Goal: Task Accomplishment & Management: Complete application form

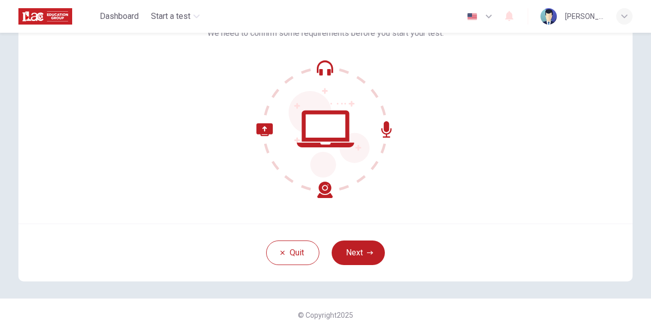
scroll to position [78, 0]
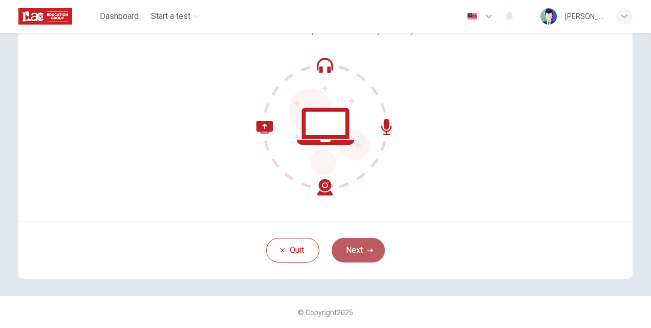
click at [348, 242] on button "Next" at bounding box center [358, 250] width 53 height 25
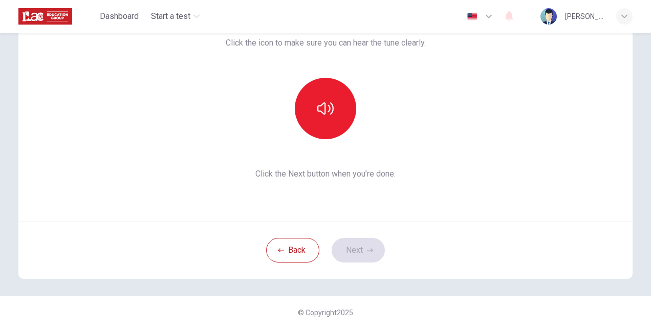
scroll to position [27, 0]
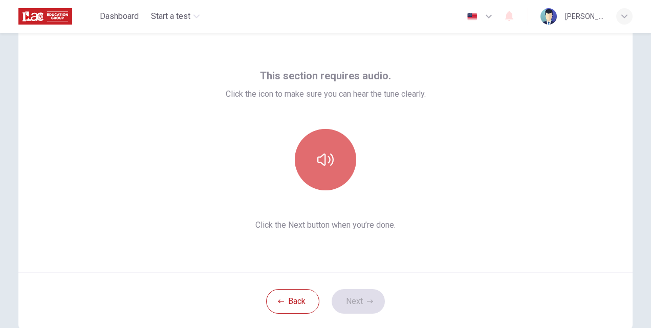
click at [325, 163] on icon "button" at bounding box center [326, 160] width 16 height 16
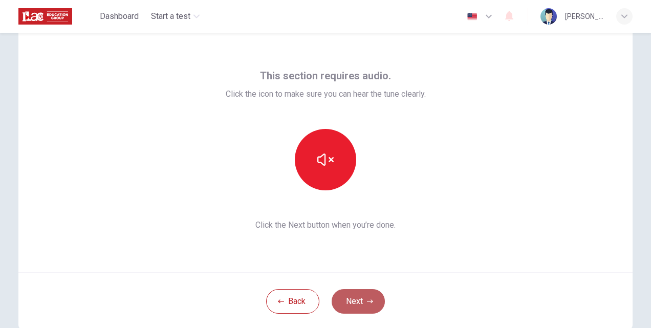
click at [358, 297] on button "Next" at bounding box center [358, 301] width 53 height 25
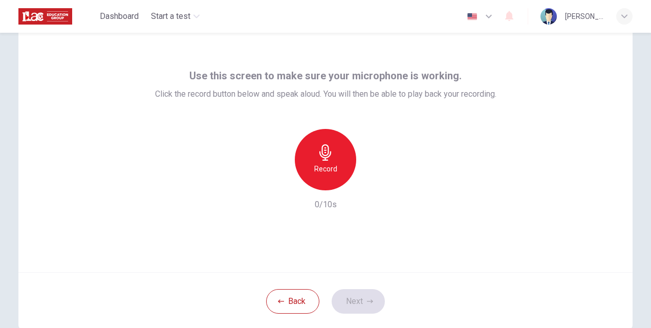
click at [328, 161] on div "Record" at bounding box center [325, 159] width 61 height 61
click at [349, 297] on button "Next" at bounding box center [358, 301] width 53 height 25
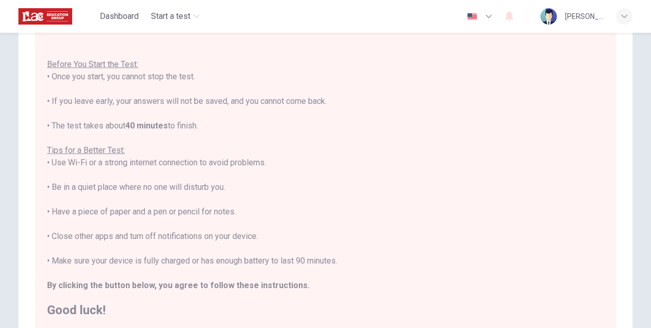
scroll to position [208, 0]
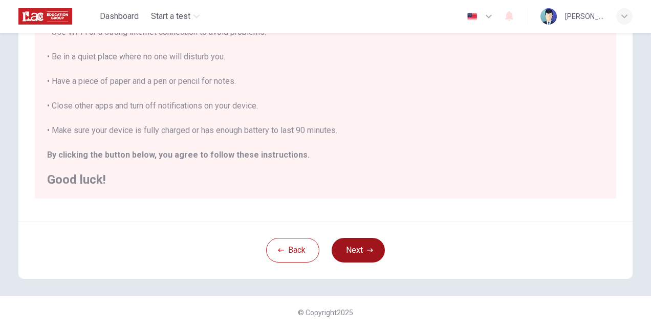
click at [364, 252] on button "Next" at bounding box center [358, 250] width 53 height 25
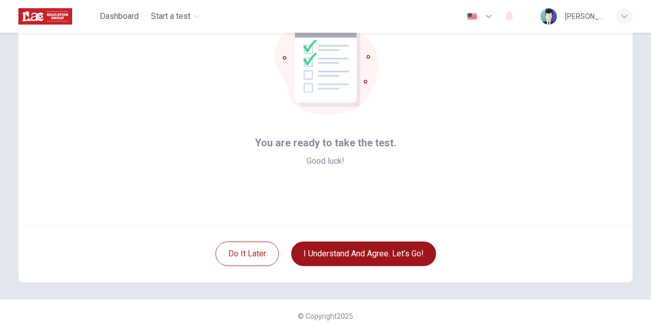
scroll to position [78, 0]
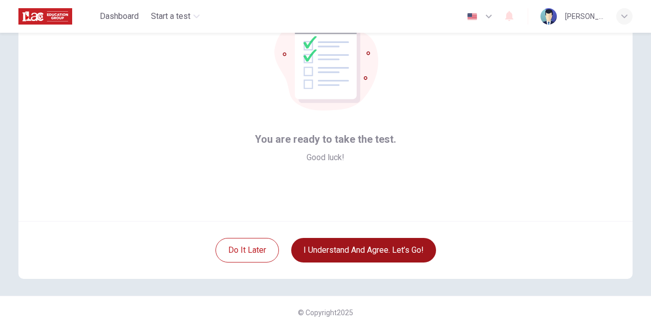
click at [362, 252] on button "I understand and agree. Let’s go!" at bounding box center [363, 250] width 145 height 25
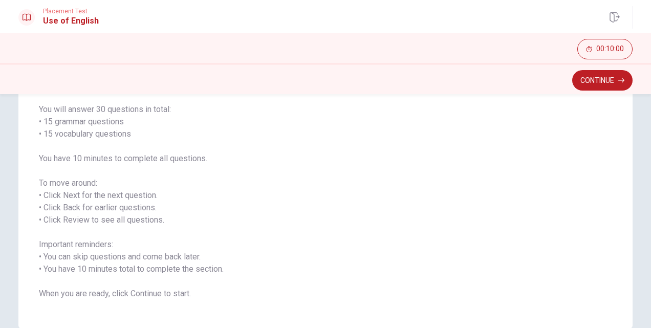
scroll to position [28, 0]
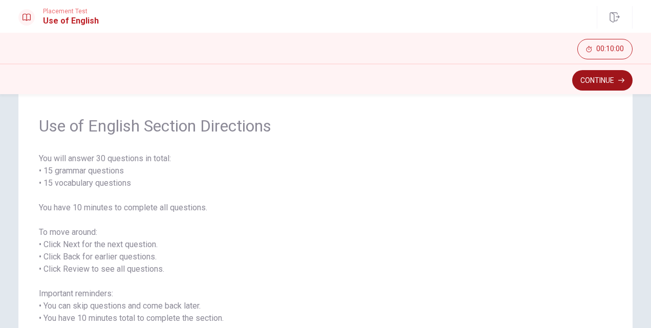
click at [601, 82] on button "Continue" at bounding box center [603, 80] width 60 height 20
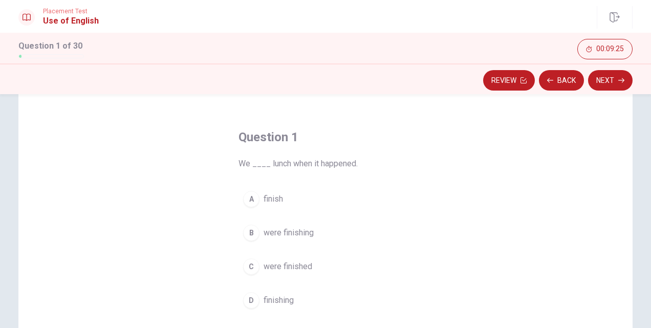
click at [250, 237] on div "B" at bounding box center [251, 233] width 16 height 16
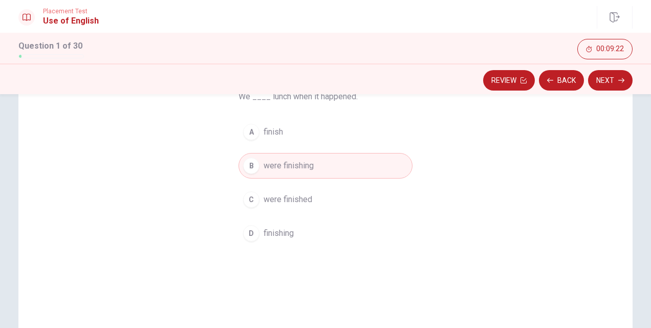
scroll to position [79, 0]
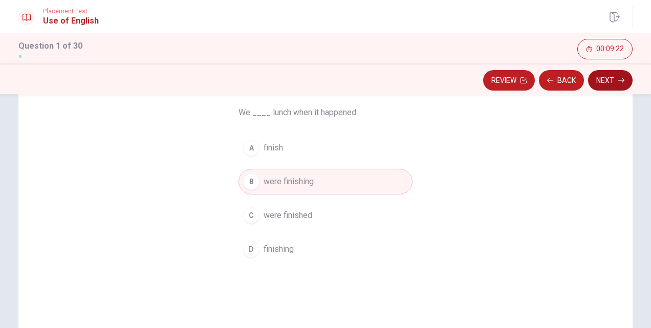
click at [597, 83] on button "Next" at bounding box center [610, 80] width 45 height 20
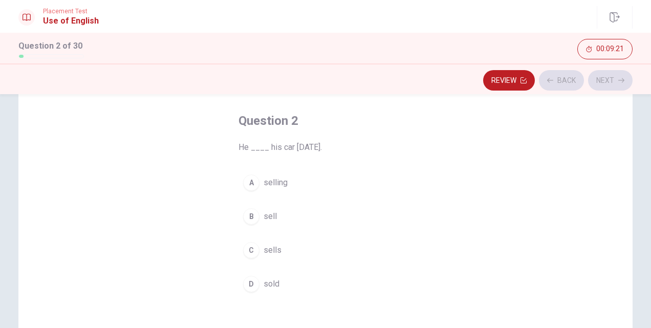
scroll to position [28, 0]
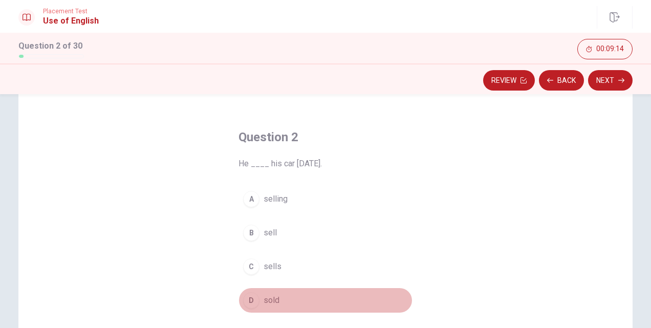
click at [249, 295] on div "D" at bounding box center [251, 300] width 16 height 16
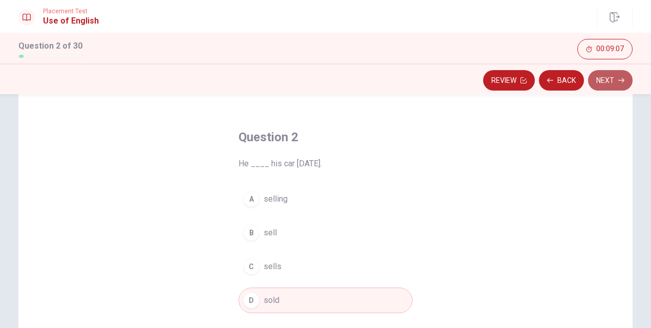
click at [615, 79] on button "Next" at bounding box center [610, 80] width 45 height 20
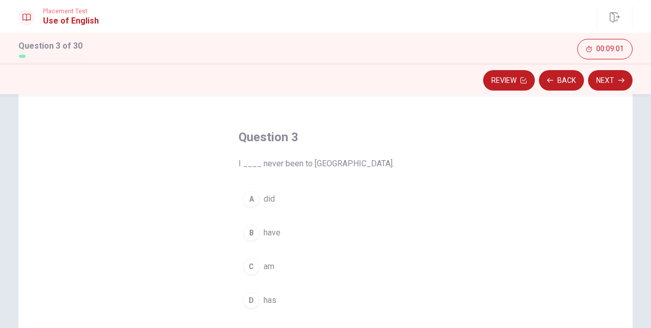
click at [249, 233] on div "B" at bounding box center [251, 233] width 16 height 16
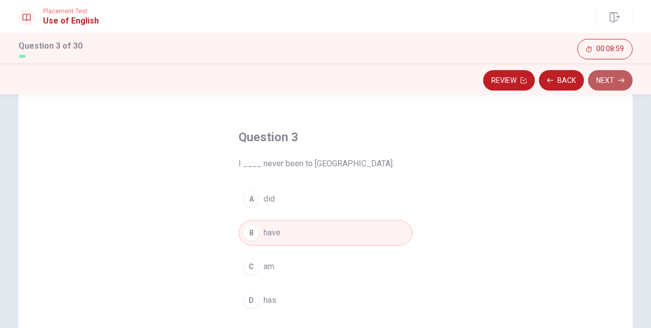
click at [602, 80] on button "Next" at bounding box center [610, 80] width 45 height 20
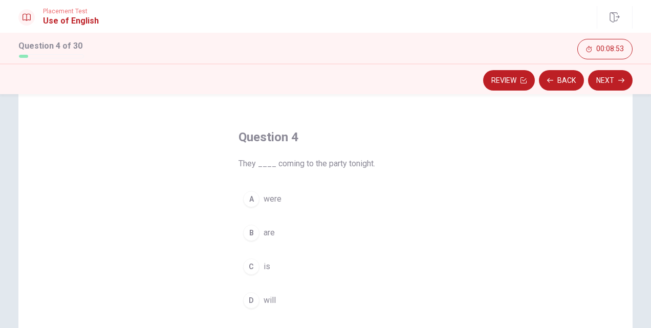
click at [245, 198] on div "A" at bounding box center [251, 199] width 16 height 16
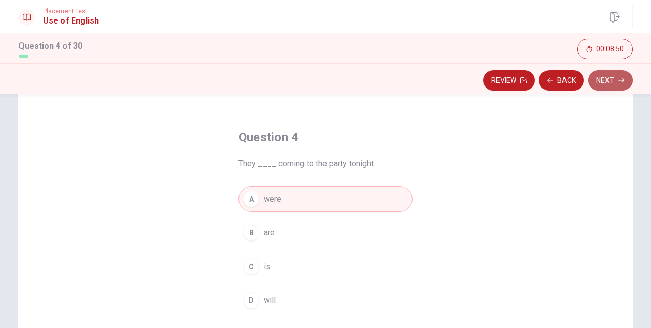
click at [601, 79] on button "Next" at bounding box center [610, 80] width 45 height 20
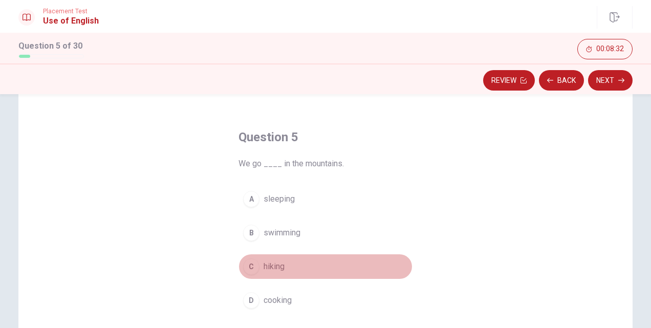
click at [253, 266] on div "C" at bounding box center [251, 267] width 16 height 16
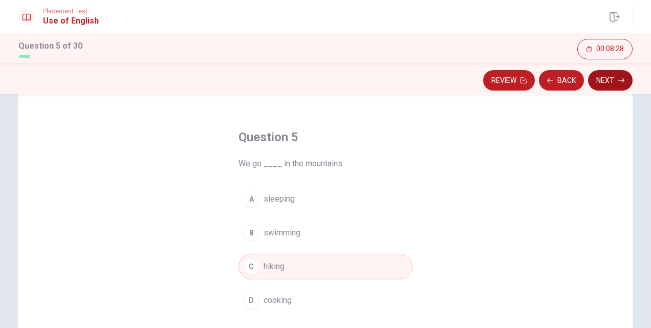
click at [610, 83] on button "Next" at bounding box center [610, 80] width 45 height 20
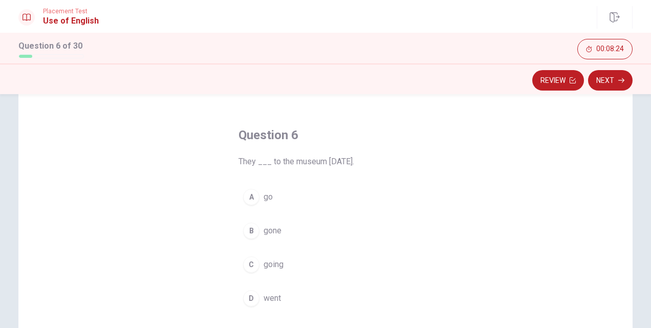
scroll to position [51, 0]
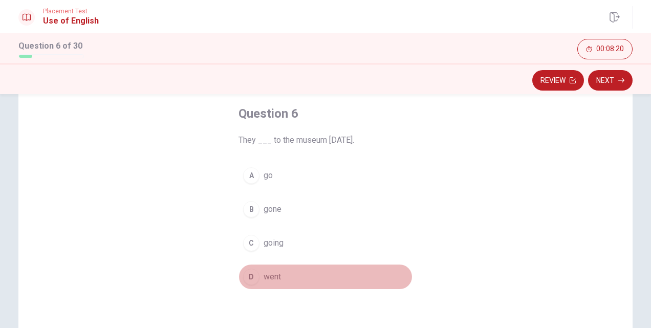
click at [244, 276] on div "D" at bounding box center [251, 277] width 16 height 16
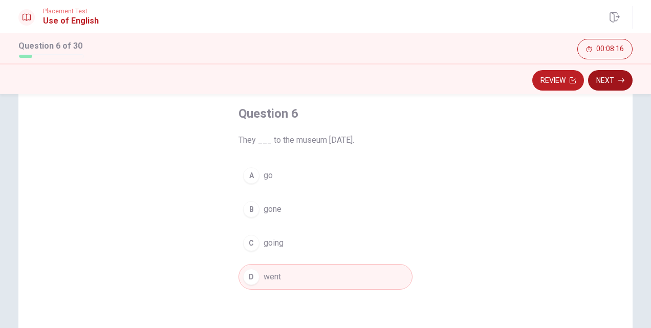
click at [611, 78] on button "Next" at bounding box center [610, 80] width 45 height 20
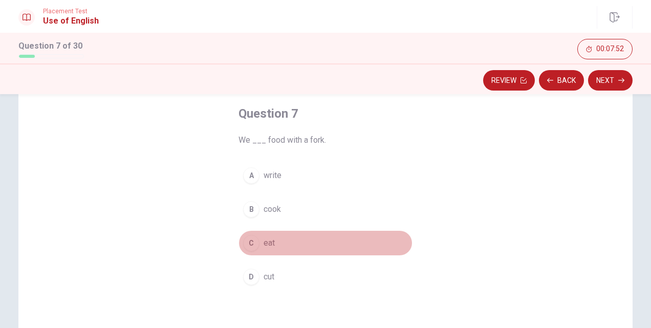
click at [254, 243] on div "C" at bounding box center [251, 243] width 16 height 16
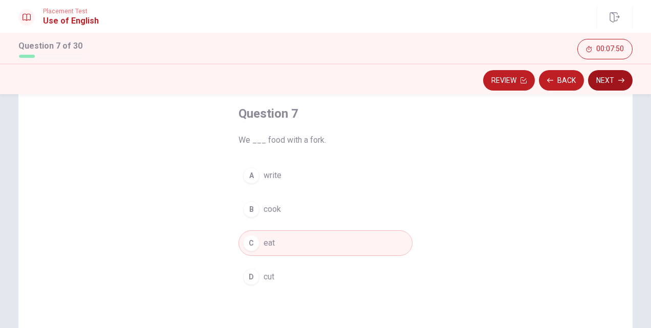
click at [609, 80] on button "Next" at bounding box center [610, 80] width 45 height 20
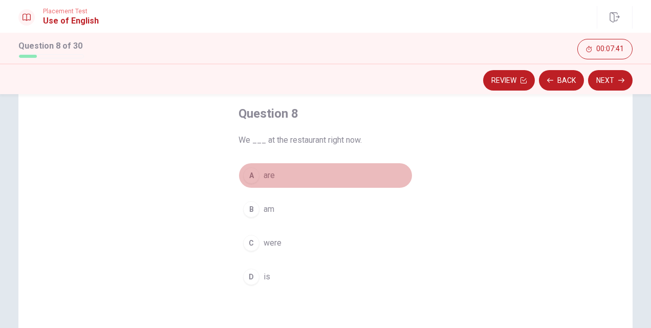
click at [246, 178] on div "A" at bounding box center [251, 175] width 16 height 16
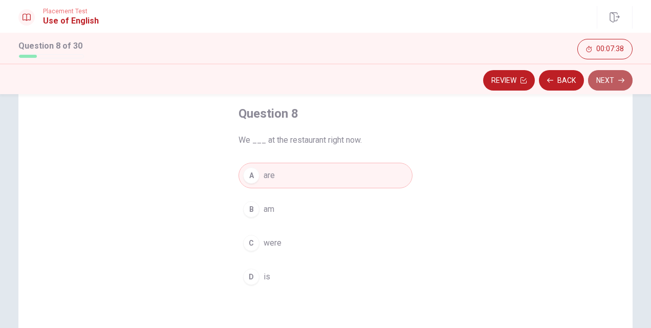
click at [600, 83] on button "Next" at bounding box center [610, 80] width 45 height 20
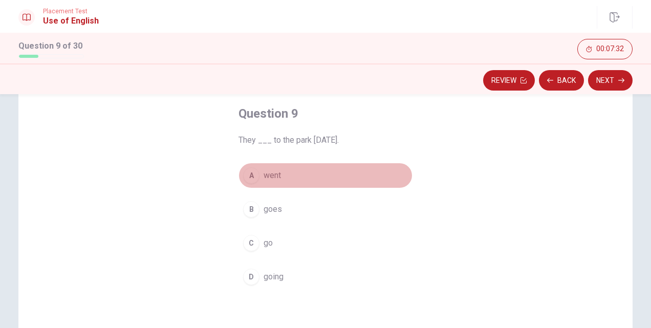
click at [252, 178] on div "A" at bounding box center [251, 175] width 16 height 16
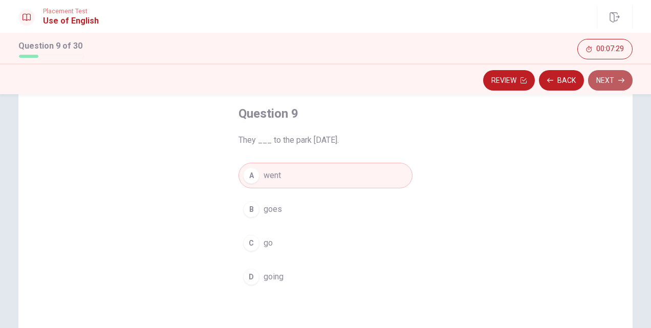
click at [608, 80] on button "Next" at bounding box center [610, 80] width 45 height 20
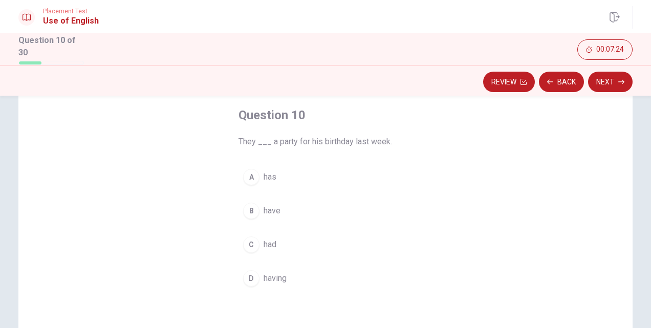
click at [250, 241] on div "C" at bounding box center [251, 245] width 16 height 16
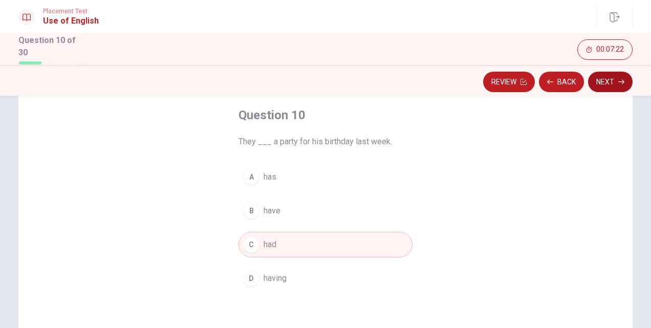
click at [605, 77] on button "Next" at bounding box center [610, 82] width 45 height 20
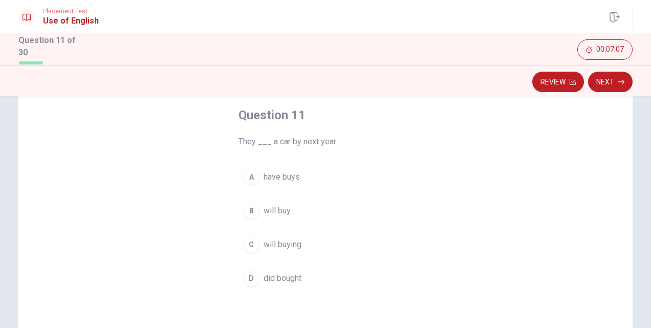
click at [248, 211] on div "B" at bounding box center [251, 211] width 16 height 16
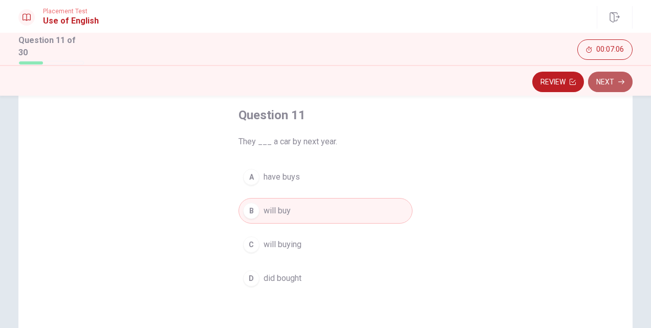
click at [601, 80] on button "Next" at bounding box center [610, 82] width 45 height 20
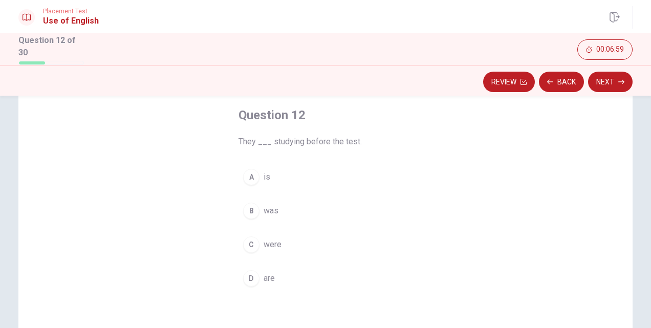
click at [250, 245] on div "C" at bounding box center [251, 245] width 16 height 16
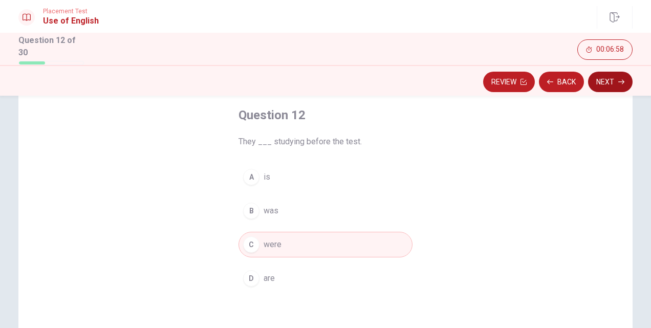
click at [609, 79] on button "Next" at bounding box center [610, 82] width 45 height 20
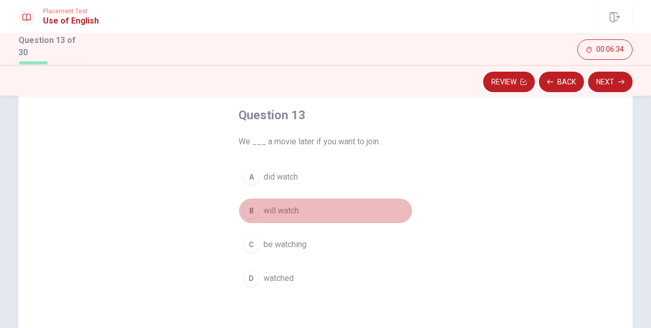
click at [249, 210] on div "B" at bounding box center [251, 211] width 16 height 16
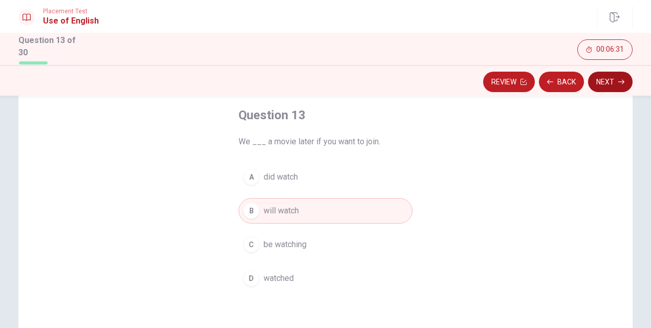
click at [608, 84] on button "Next" at bounding box center [610, 82] width 45 height 20
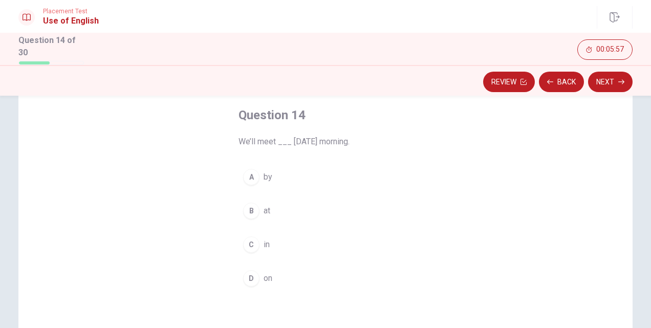
click at [248, 275] on div "D" at bounding box center [251, 278] width 16 height 16
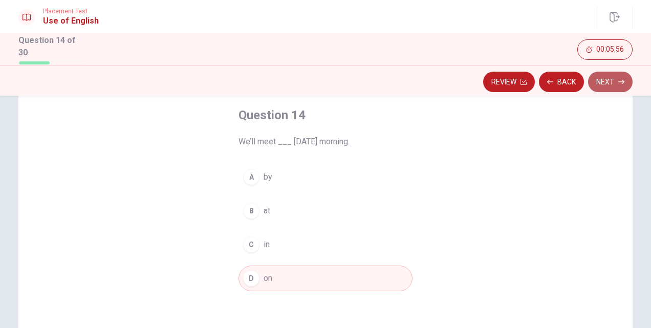
click at [617, 77] on button "Next" at bounding box center [610, 82] width 45 height 20
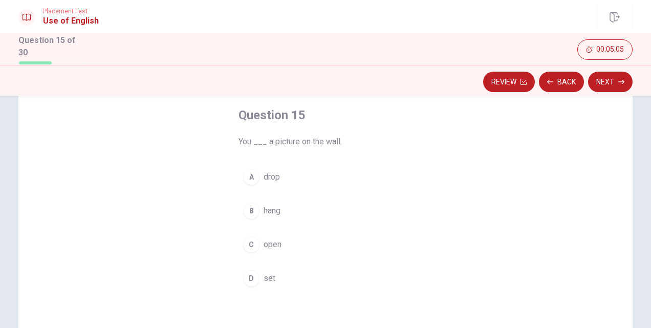
click at [250, 214] on div "B" at bounding box center [251, 211] width 16 height 16
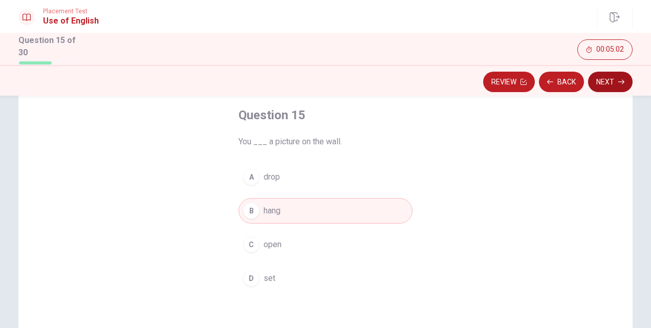
click at [607, 82] on button "Next" at bounding box center [610, 82] width 45 height 20
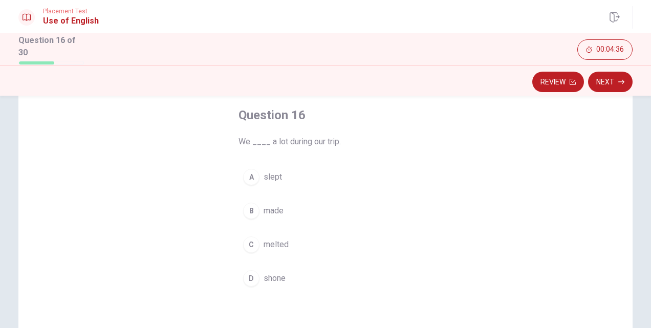
click at [243, 178] on div "A" at bounding box center [251, 177] width 16 height 16
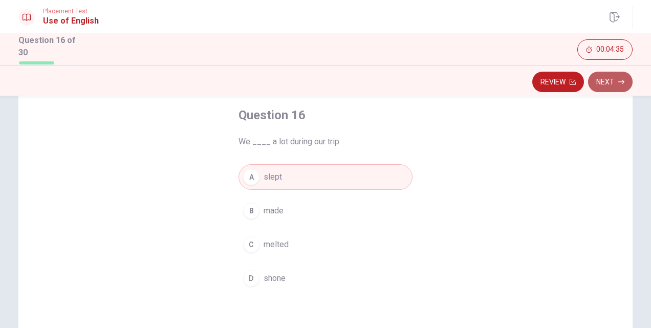
click at [609, 81] on button "Next" at bounding box center [610, 82] width 45 height 20
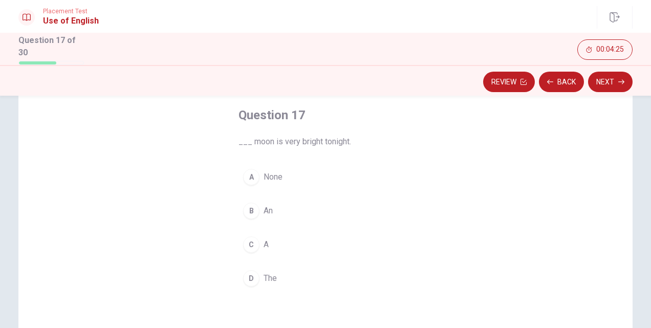
click at [244, 243] on div "C" at bounding box center [251, 245] width 16 height 16
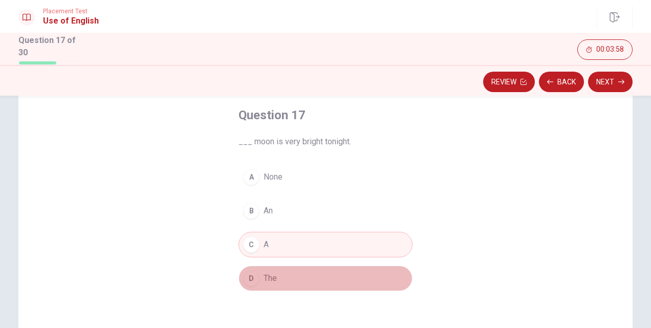
click at [241, 281] on button "D The" at bounding box center [326, 279] width 174 height 26
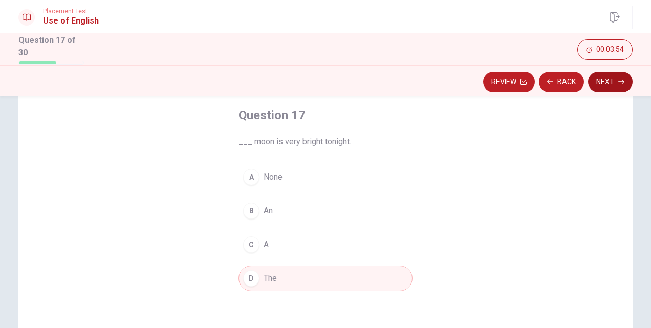
click at [610, 84] on button "Next" at bounding box center [610, 82] width 45 height 20
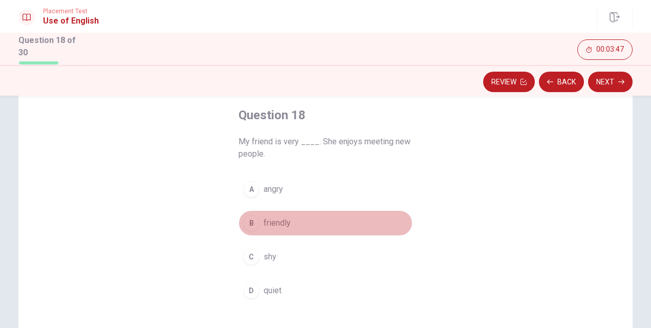
click at [251, 224] on div "B" at bounding box center [251, 223] width 16 height 16
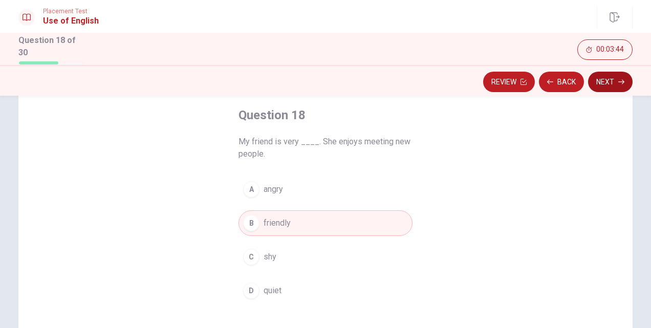
click at [606, 81] on button "Next" at bounding box center [610, 82] width 45 height 20
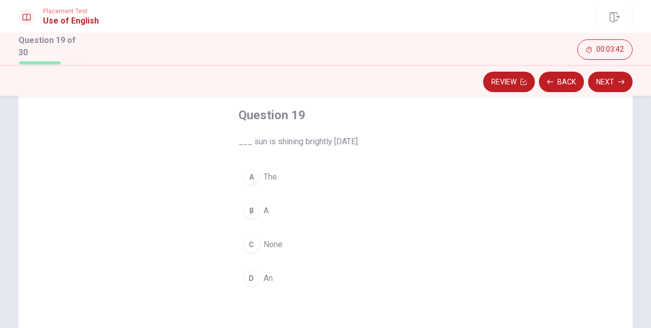
click at [251, 172] on div "A" at bounding box center [251, 177] width 16 height 16
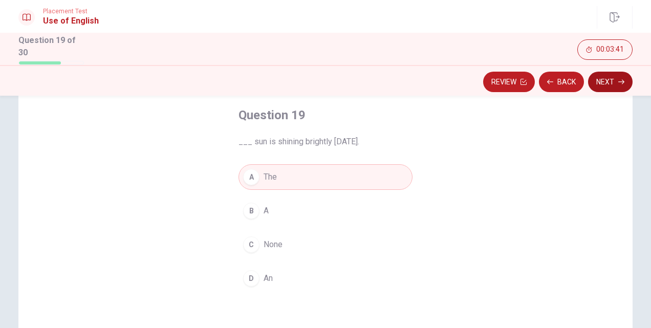
click at [604, 82] on button "Next" at bounding box center [610, 82] width 45 height 20
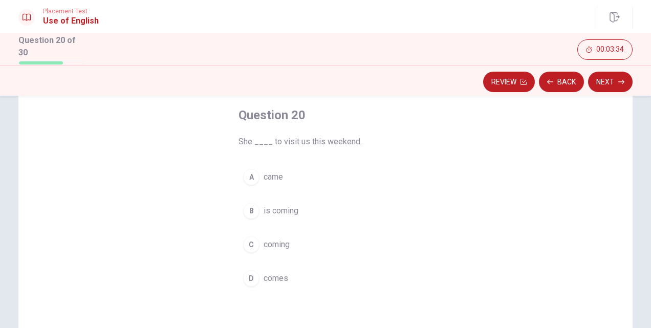
click at [251, 208] on div "B" at bounding box center [251, 211] width 16 height 16
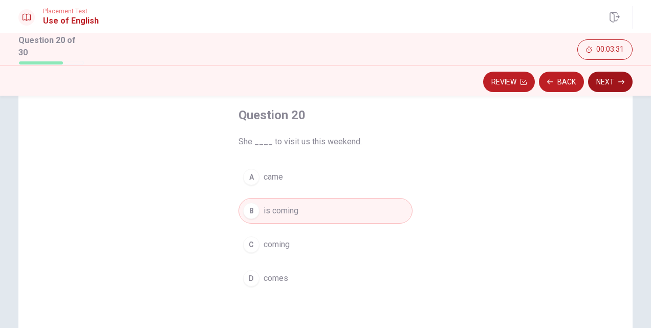
click at [602, 83] on button "Next" at bounding box center [610, 82] width 45 height 20
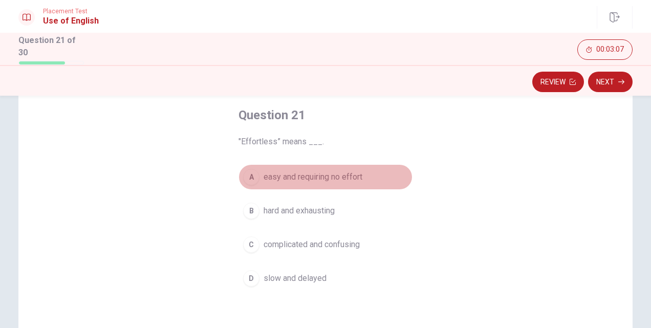
click at [252, 175] on div "A" at bounding box center [251, 177] width 16 height 16
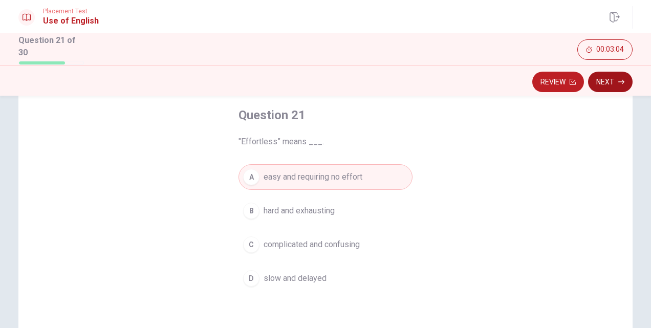
click at [608, 80] on button "Next" at bounding box center [610, 82] width 45 height 20
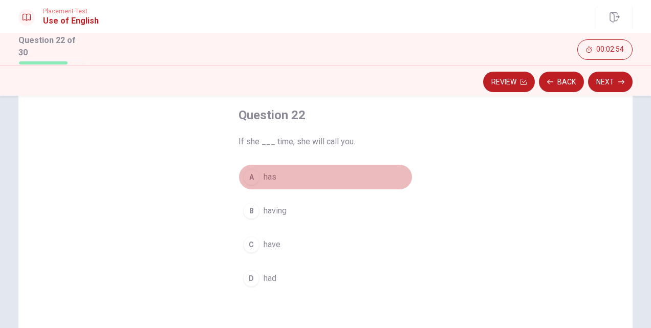
click at [248, 176] on div "A" at bounding box center [251, 177] width 16 height 16
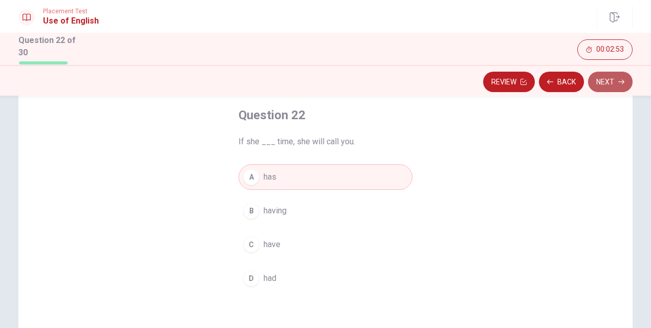
click at [596, 83] on button "Next" at bounding box center [610, 82] width 45 height 20
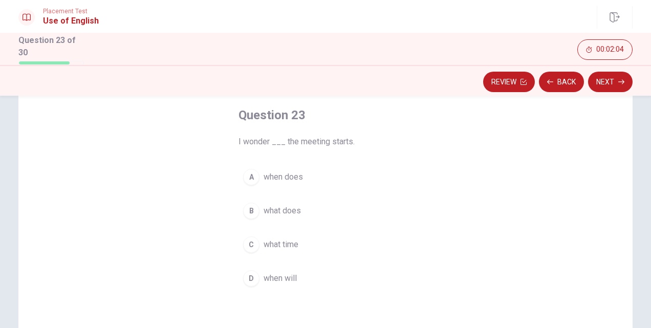
click at [256, 242] on div "C" at bounding box center [251, 245] width 16 height 16
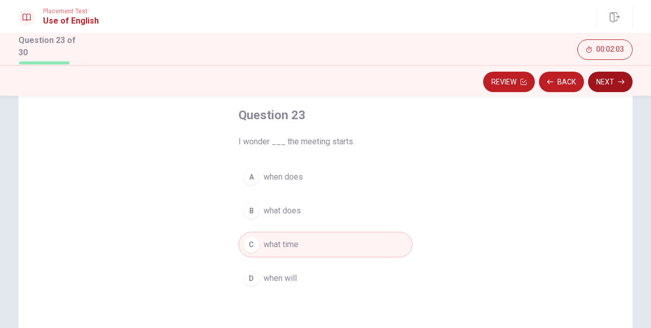
click at [603, 85] on button "Next" at bounding box center [610, 82] width 45 height 20
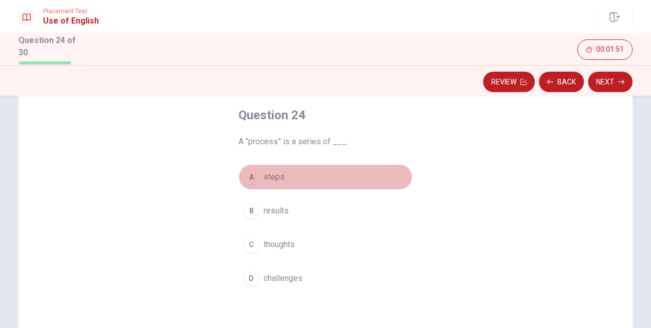
click at [244, 177] on div "A" at bounding box center [251, 177] width 16 height 16
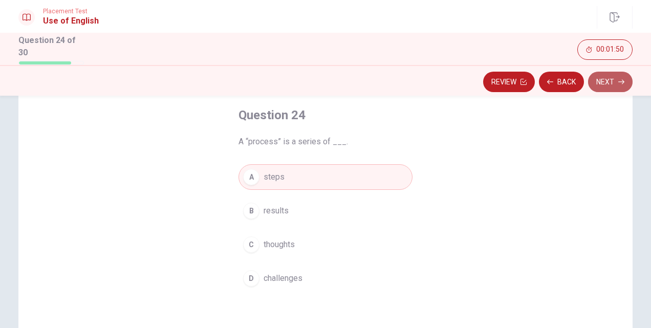
click at [607, 78] on button "Next" at bounding box center [610, 82] width 45 height 20
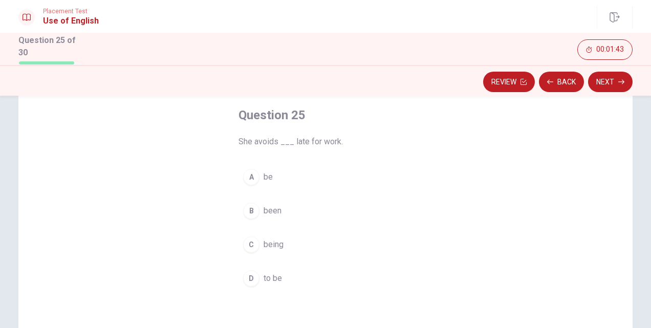
click at [252, 274] on div "D" at bounding box center [251, 278] width 16 height 16
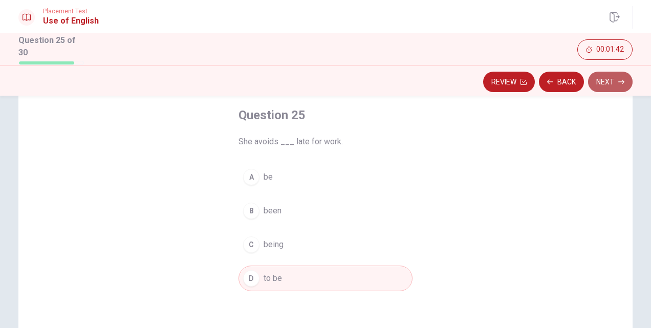
click at [616, 73] on button "Next" at bounding box center [610, 82] width 45 height 20
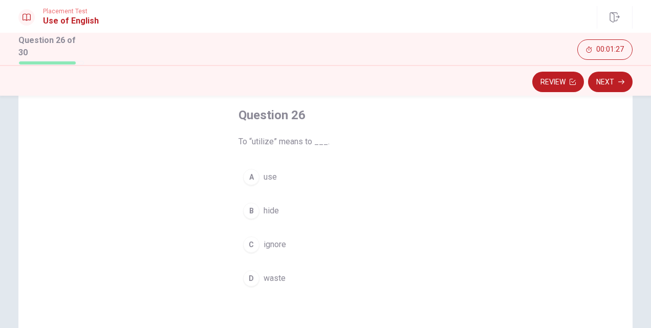
drag, startPoint x: 321, startPoint y: 153, endPoint x: 316, endPoint y: 161, distance: 8.7
click at [316, 161] on div "Question 26 To “utilize” means to ___. A use B hide C ignore D waste" at bounding box center [325, 199] width 215 height 217
click at [246, 173] on div "A" at bounding box center [251, 177] width 16 height 16
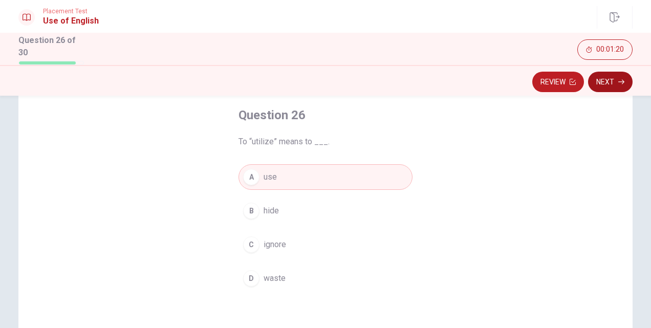
click at [609, 74] on button "Next" at bounding box center [610, 82] width 45 height 20
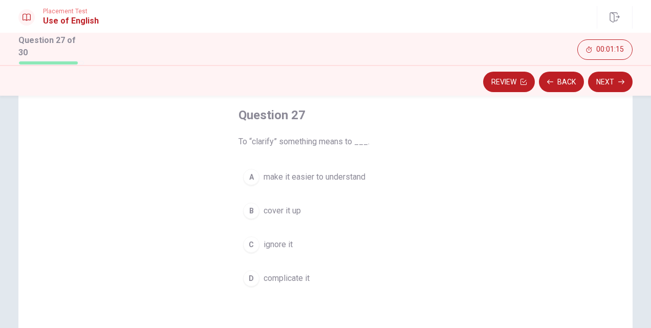
click at [249, 173] on div "A" at bounding box center [251, 177] width 16 height 16
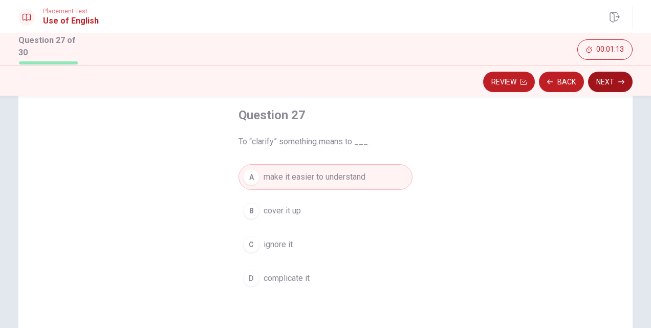
click at [603, 83] on button "Next" at bounding box center [610, 82] width 45 height 20
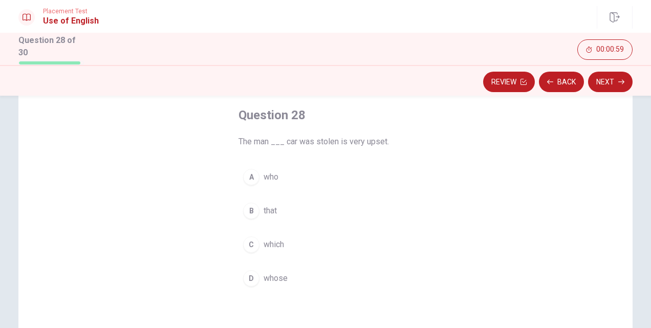
click at [247, 279] on div "D" at bounding box center [251, 278] width 16 height 16
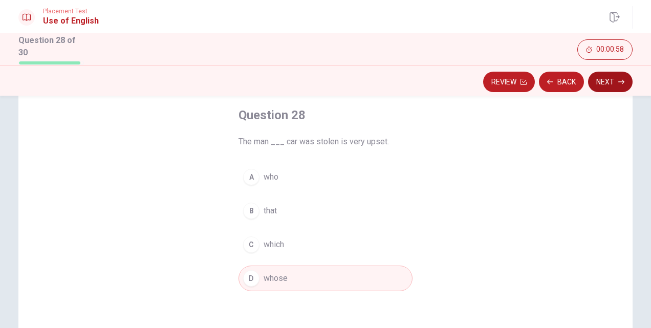
click at [606, 78] on button "Next" at bounding box center [610, 82] width 45 height 20
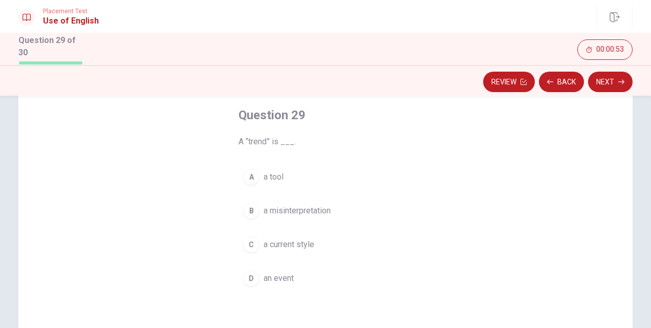
click at [250, 242] on div "C" at bounding box center [251, 245] width 16 height 16
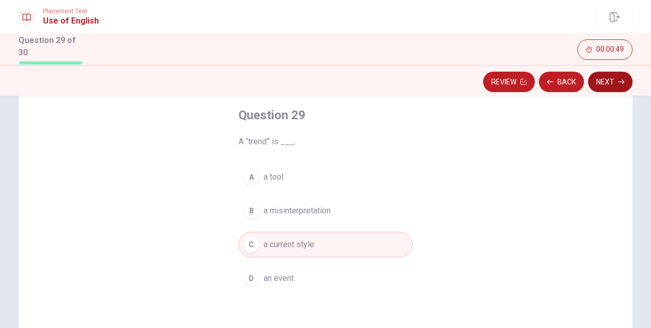
click at [599, 81] on button "Next" at bounding box center [610, 82] width 45 height 20
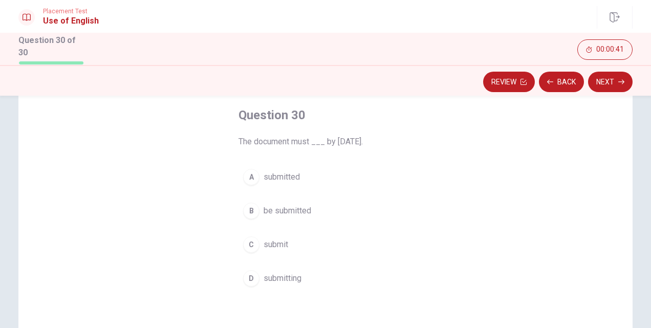
click at [248, 206] on div "B" at bounding box center [251, 211] width 16 height 16
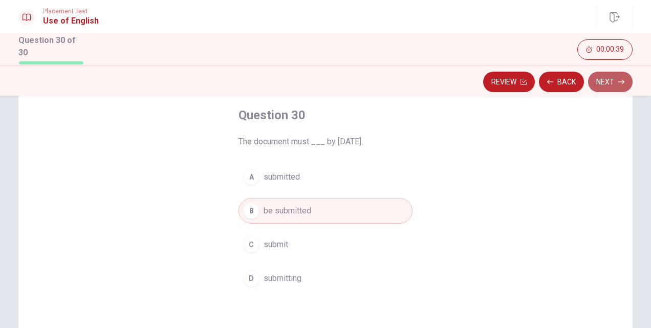
click at [609, 84] on button "Next" at bounding box center [610, 82] width 45 height 20
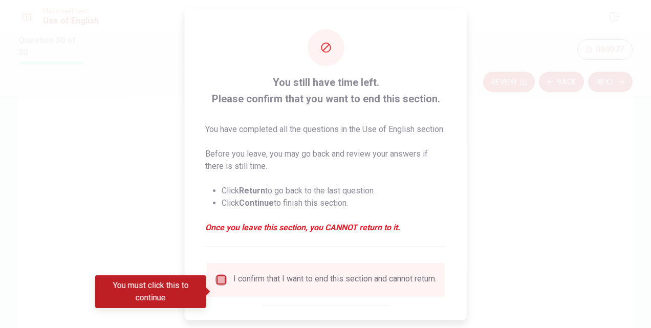
click at [220, 286] on input "You must click this to continue" at bounding box center [221, 279] width 12 height 12
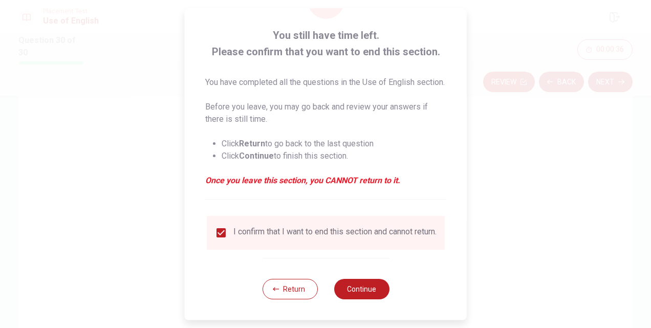
scroll to position [66, 0]
click at [353, 290] on button "Continue" at bounding box center [361, 289] width 55 height 20
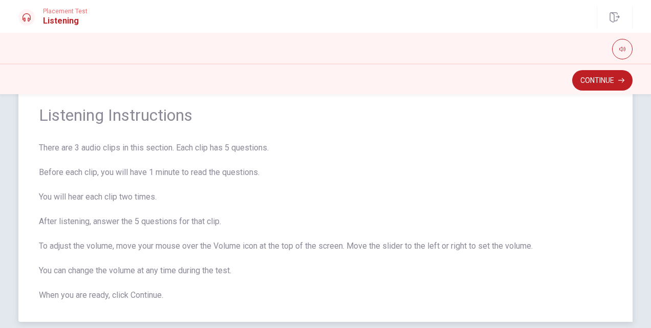
scroll to position [51, 0]
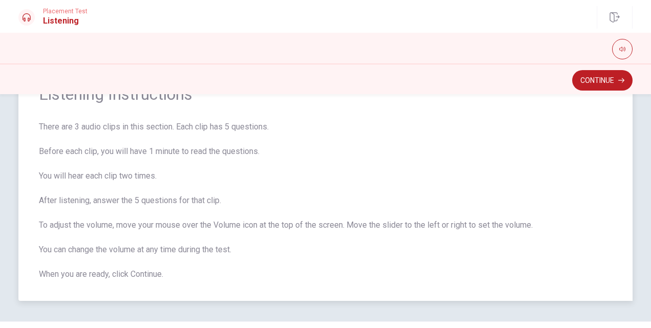
drag, startPoint x: 66, startPoint y: 154, endPoint x: 256, endPoint y: 150, distance: 190.0
click at [256, 150] on span "There are 3 audio clips in this section. Each clip has 5 questions. Before each…" at bounding box center [326, 201] width 574 height 160
click at [242, 154] on span "There are 3 audio clips in this section. Each clip has 5 questions. Before each…" at bounding box center [326, 201] width 574 height 160
click at [151, 126] on span "There are 3 audio clips in this section. Each clip has 5 questions. Before each…" at bounding box center [326, 201] width 574 height 160
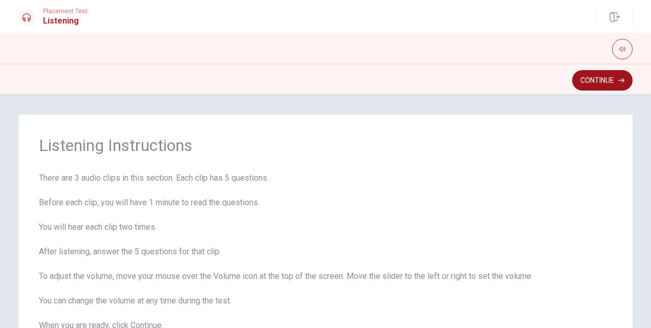
click at [588, 85] on button "Continue" at bounding box center [603, 80] width 60 height 20
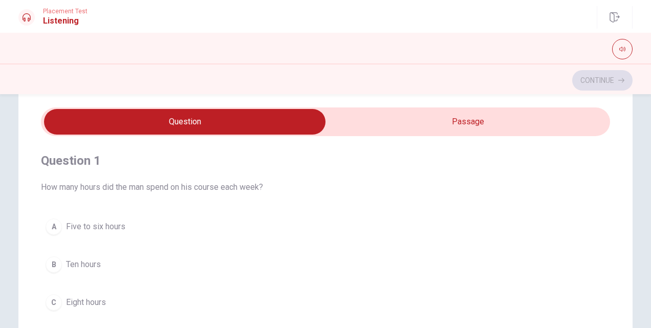
click at [455, 126] on input "checkbox" at bounding box center [185, 122] width 854 height 26
checkbox input "true"
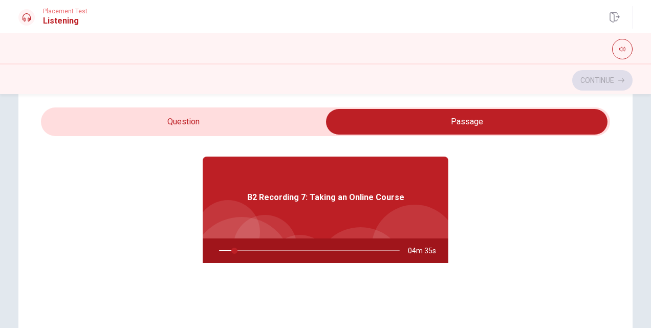
scroll to position [51, 0]
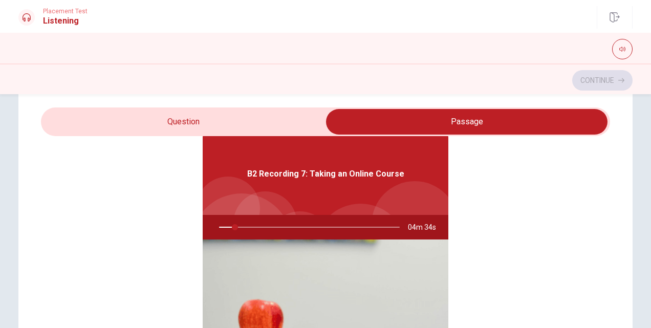
drag, startPoint x: 228, startPoint y: 227, endPoint x: 207, endPoint y: 225, distance: 21.7
click at [207, 225] on div at bounding box center [307, 227] width 201 height 25
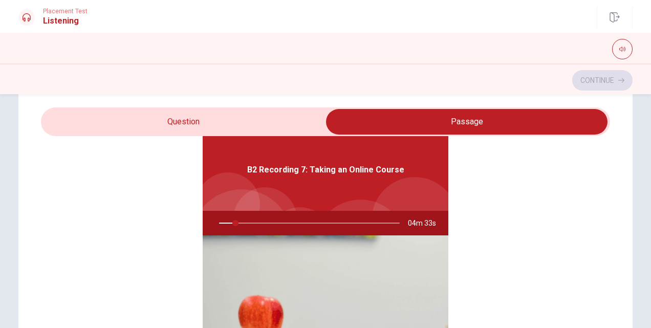
scroll to position [57, 0]
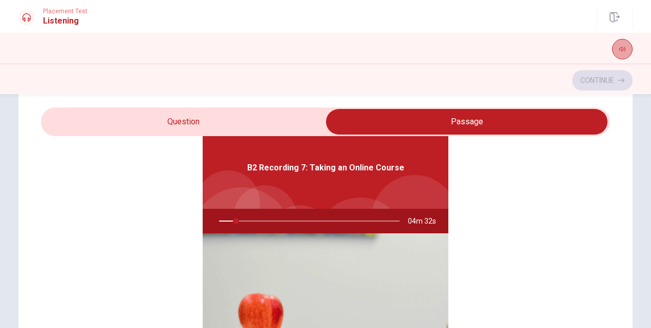
click at [625, 46] on button "button" at bounding box center [622, 49] width 20 height 20
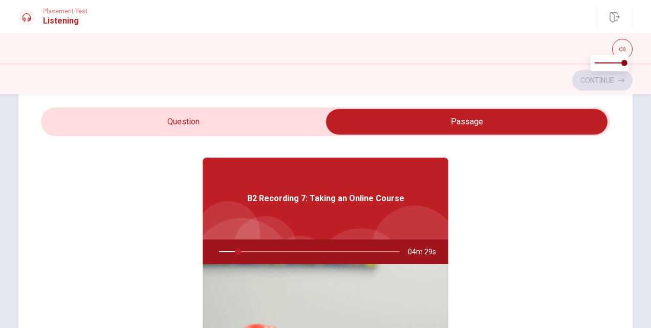
scroll to position [0, 0]
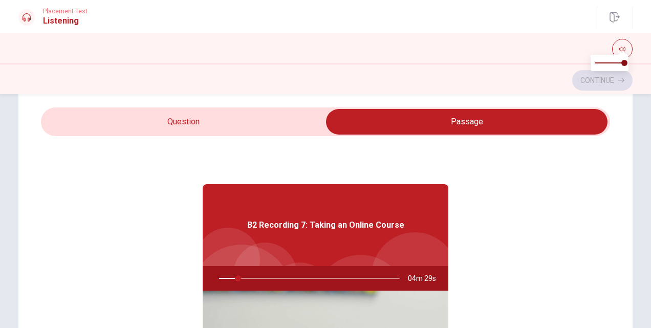
type input "11"
click at [213, 126] on input "checkbox" at bounding box center [467, 122] width 854 height 26
checkbox input "false"
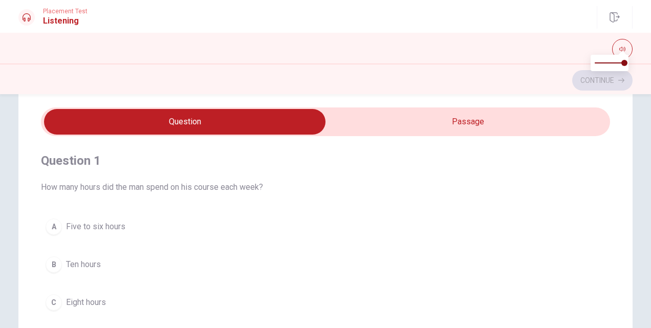
type input "12"
click at [379, 125] on input "checkbox" at bounding box center [185, 122] width 854 height 26
checkbox input "true"
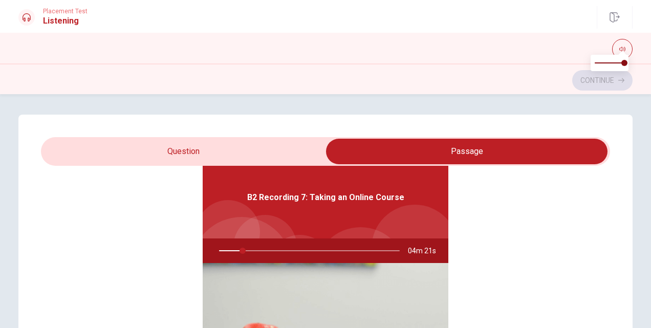
drag, startPoint x: 240, startPoint y: 249, endPoint x: 199, endPoint y: 249, distance: 40.5
click at [203, 249] on div "04m 21s" at bounding box center [326, 251] width 246 height 25
click at [218, 251] on div at bounding box center [307, 251] width 201 height 25
click at [214, 251] on div at bounding box center [307, 251] width 201 height 25
type input "14"
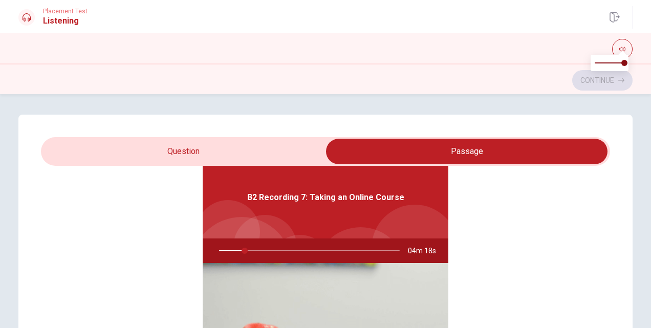
click at [228, 154] on input "checkbox" at bounding box center [467, 152] width 854 height 26
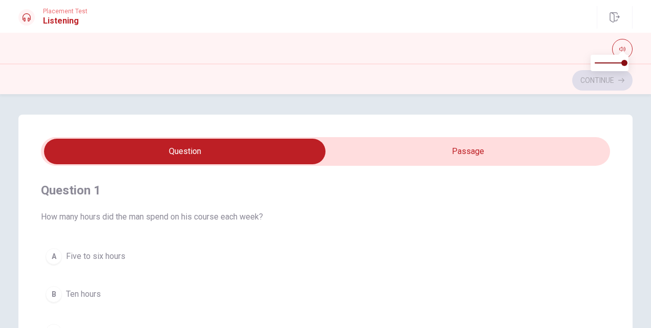
click at [71, 221] on span "How many hours did the man spend on his course each week?" at bounding box center [325, 217] width 569 height 12
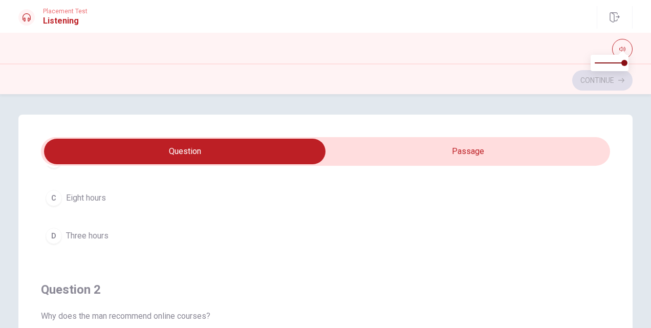
scroll to position [54, 0]
click at [415, 147] on input "checkbox" at bounding box center [185, 152] width 854 height 26
checkbox input "true"
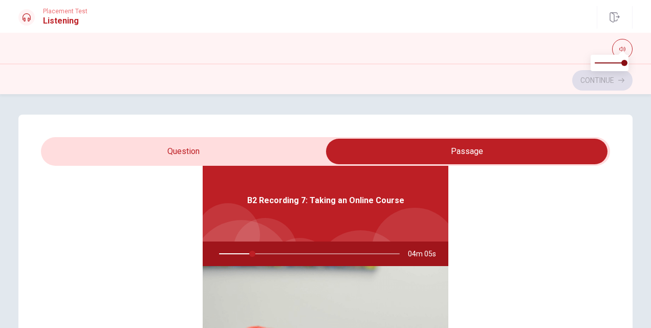
type input "19"
click at [196, 153] on input "checkbox" at bounding box center [467, 152] width 854 height 26
checkbox input "false"
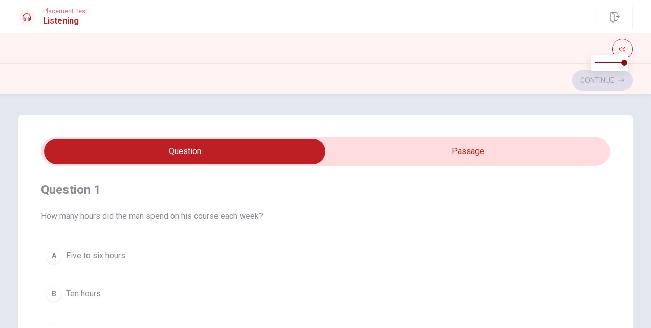
scroll to position [0, 0]
click at [406, 214] on span "How many hours did the man spend on his course each week?" at bounding box center [325, 217] width 569 height 12
click at [620, 40] on button "button" at bounding box center [622, 49] width 20 height 20
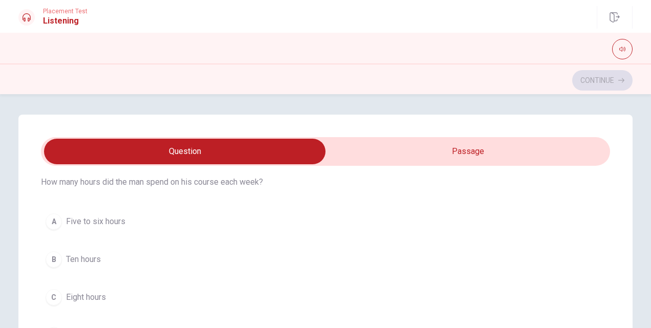
scroll to position [51, 0]
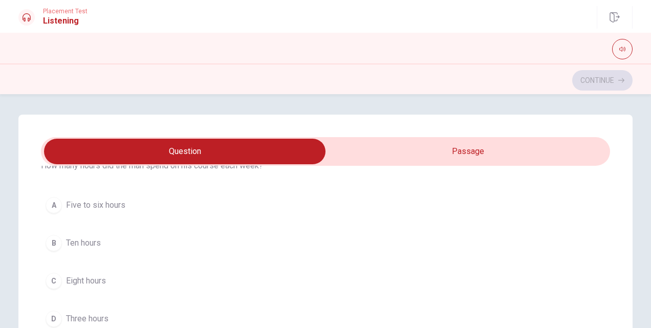
click at [85, 206] on span "Five to six hours" at bounding box center [95, 205] width 59 height 12
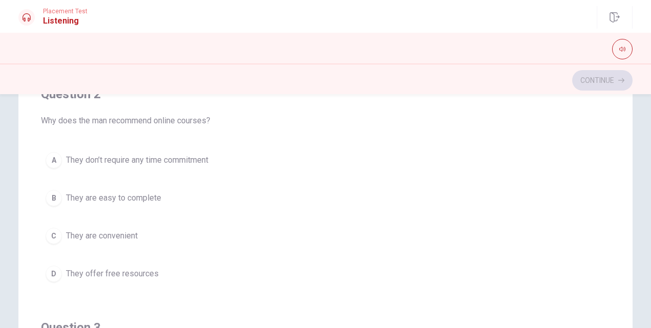
scroll to position [205, 0]
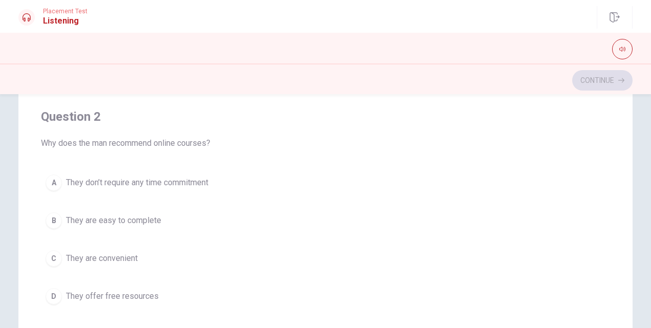
click at [95, 255] on span "They are convenient" at bounding box center [102, 258] width 72 height 12
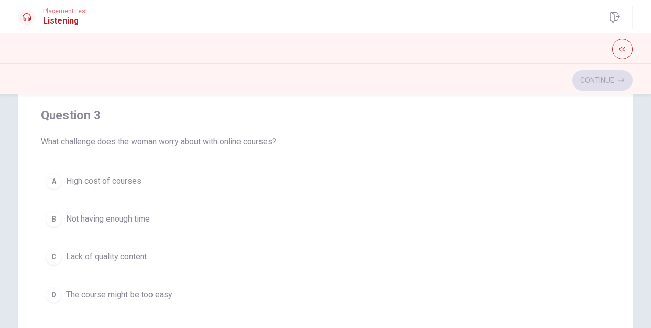
scroll to position [461, 0]
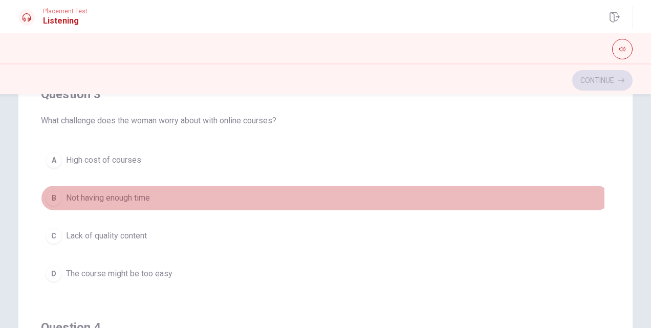
click at [81, 196] on span "Not having enough time" at bounding box center [108, 198] width 84 height 12
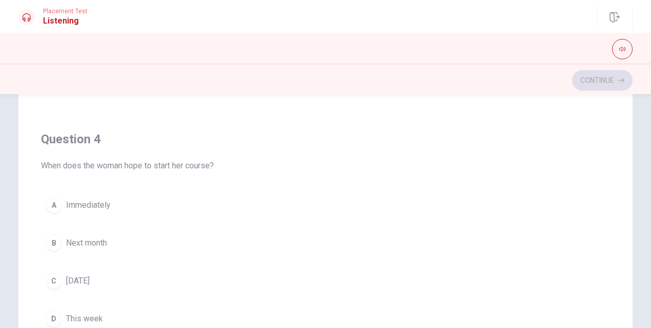
scroll to position [666, 0]
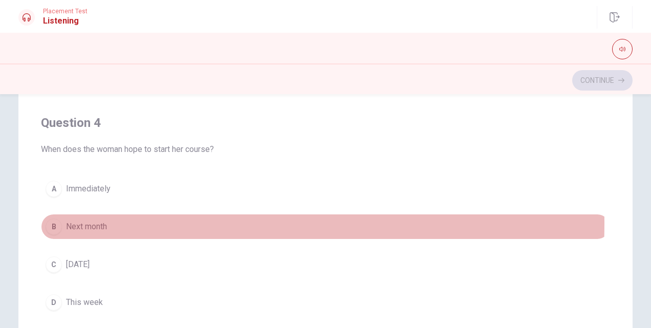
click at [81, 221] on span "Next month" at bounding box center [86, 227] width 41 height 12
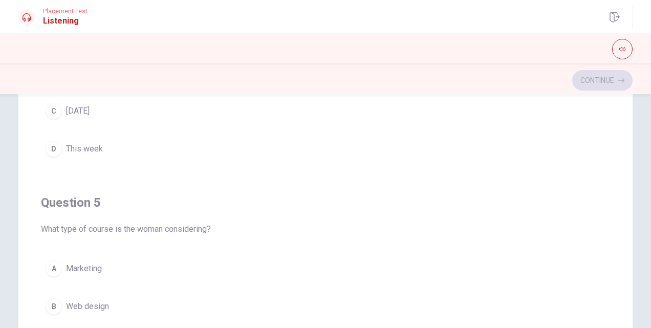
scroll to position [822, 0]
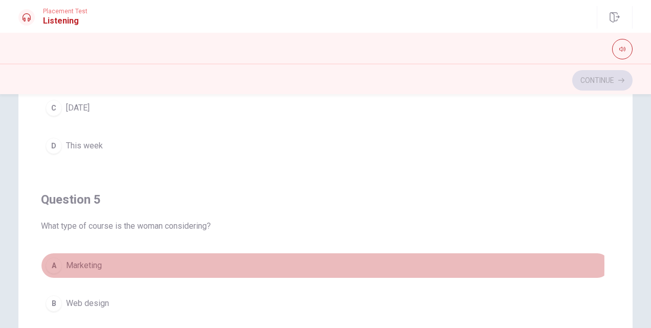
click at [83, 260] on span "Marketing" at bounding box center [84, 266] width 36 height 12
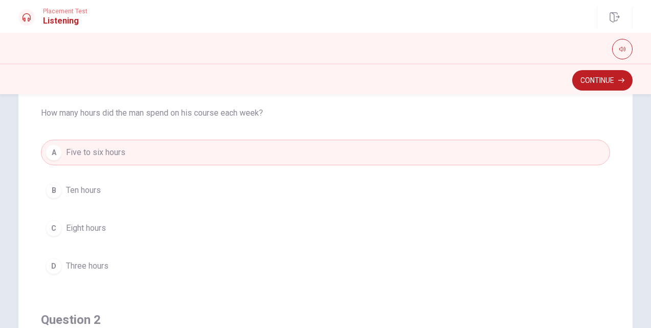
scroll to position [0, 0]
click at [599, 86] on button "Continue" at bounding box center [603, 80] width 60 height 20
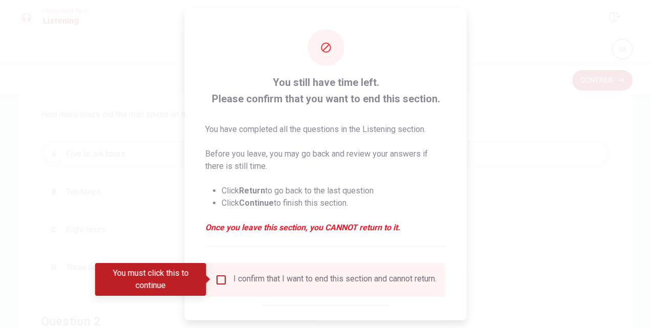
click at [219, 281] on input "You must click this to continue" at bounding box center [221, 279] width 12 height 12
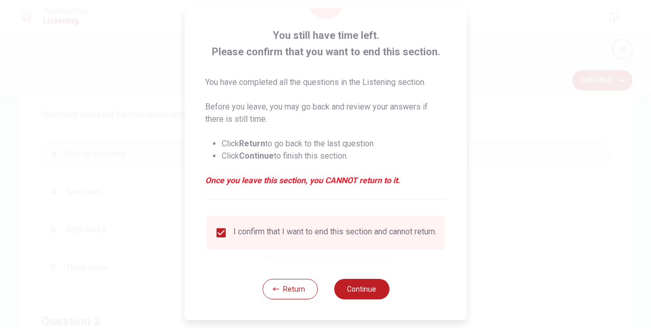
scroll to position [53, 0]
click at [352, 288] on button "Continue" at bounding box center [361, 289] width 55 height 20
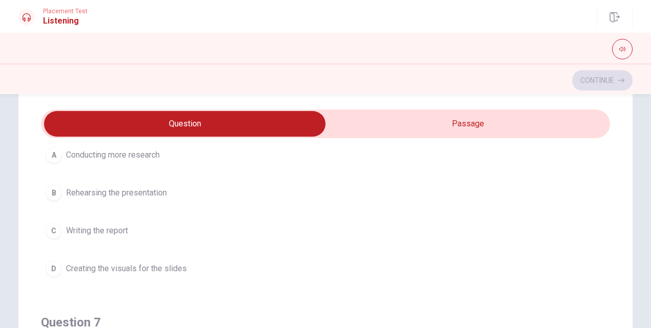
scroll to position [51, 0]
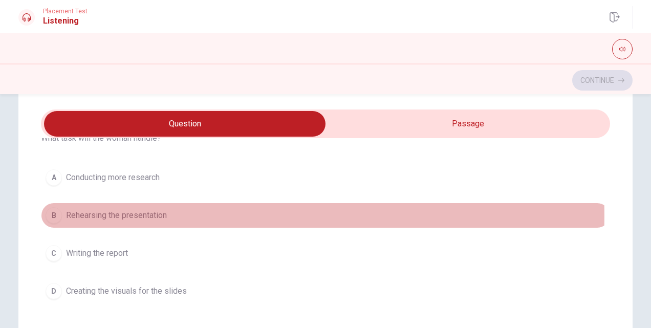
click at [97, 215] on span "Rehearsing the presentation" at bounding box center [116, 215] width 101 height 12
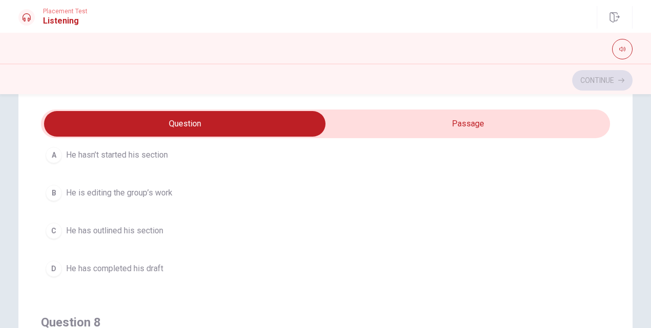
scroll to position [256, 0]
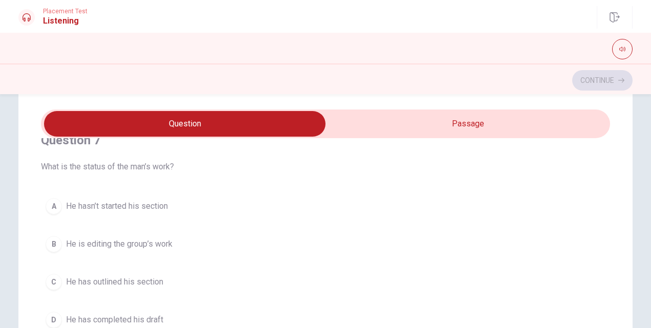
click at [122, 202] on span "He hasn’t started his section" at bounding box center [117, 206] width 102 height 12
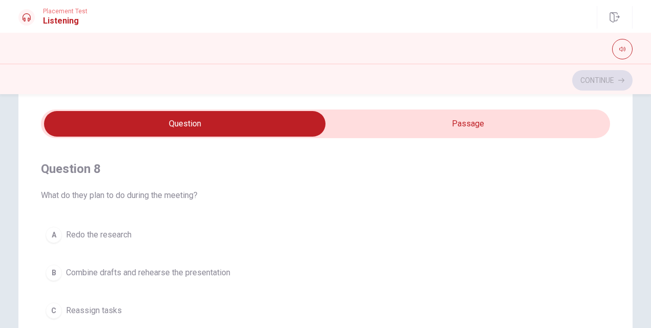
scroll to position [512, 0]
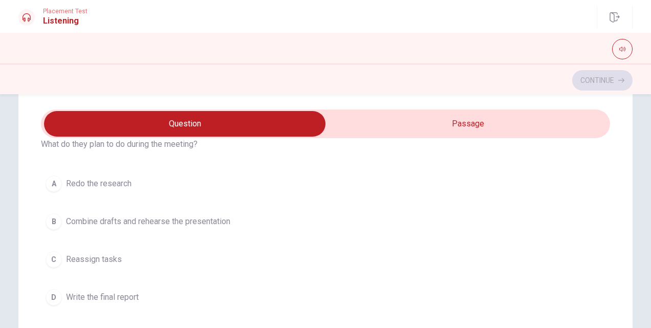
click at [134, 217] on span "Combine drafts and rehearse the presentation" at bounding box center [148, 222] width 164 height 12
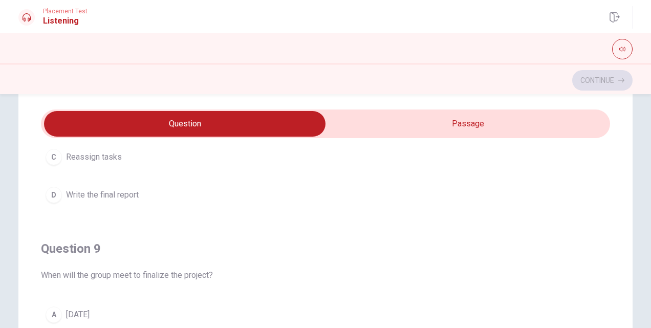
scroll to position [717, 0]
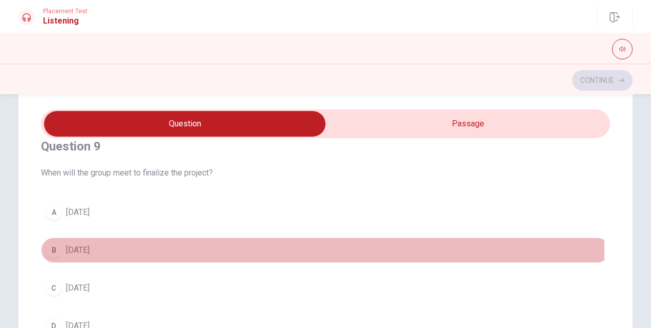
click at [74, 248] on span "[DATE]" at bounding box center [78, 250] width 24 height 12
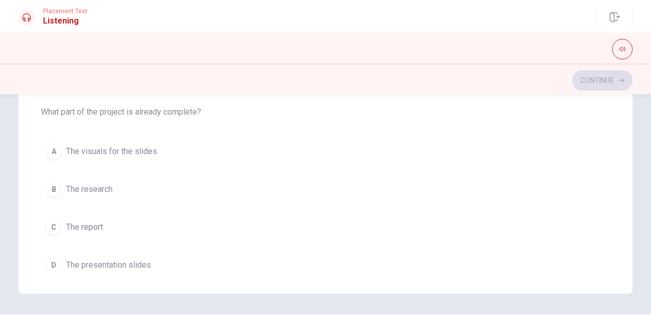
scroll to position [822, 0]
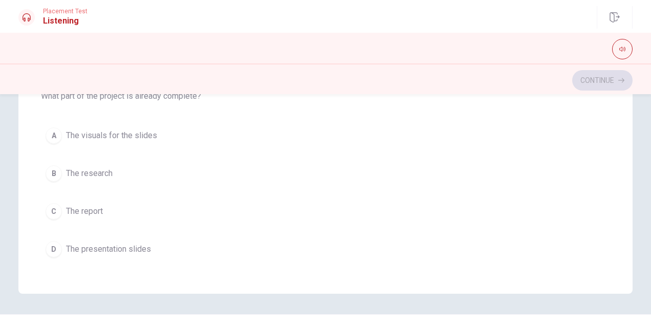
click at [110, 130] on span "The visuals for the slides" at bounding box center [111, 136] width 91 height 12
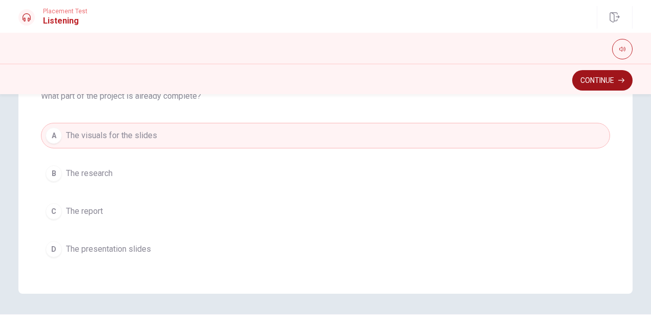
click at [587, 77] on button "Continue" at bounding box center [603, 80] width 60 height 20
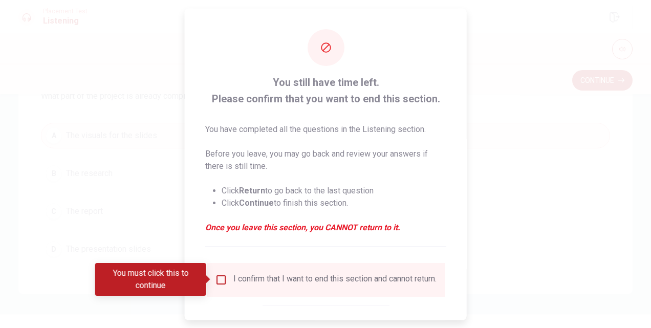
click at [219, 278] on input "You must click this to continue" at bounding box center [221, 279] width 12 height 12
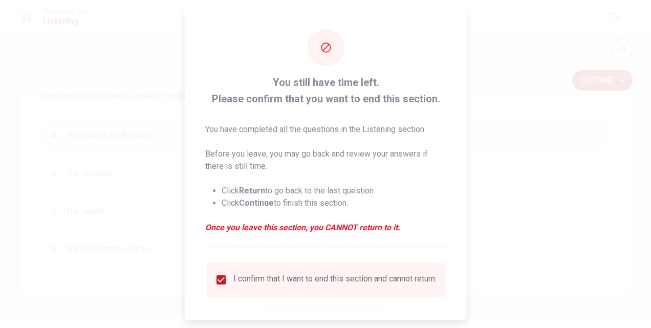
scroll to position [53, 0]
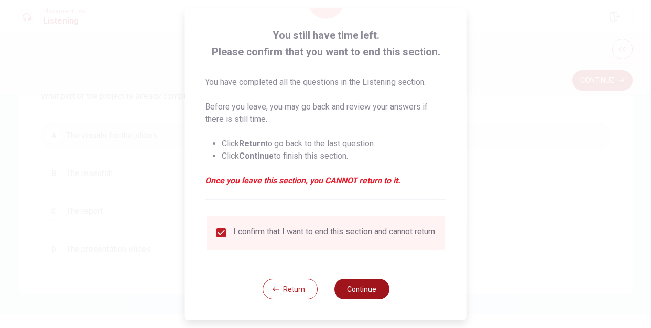
drag, startPoint x: 360, startPoint y: 283, endPoint x: 360, endPoint y: 289, distance: 6.1
click at [360, 286] on button "Continue" at bounding box center [361, 289] width 55 height 20
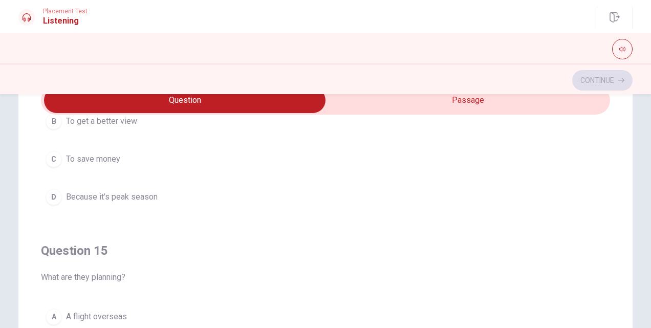
scroll to position [251, 0]
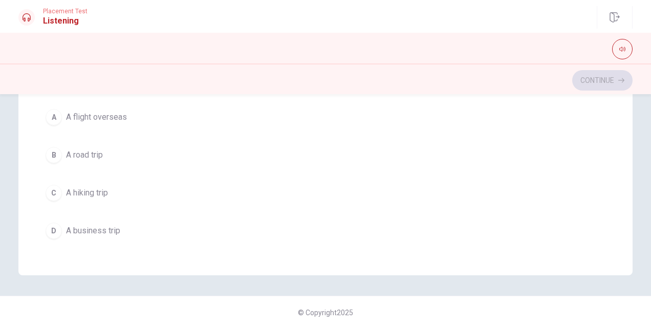
click at [67, 149] on span "A road trip" at bounding box center [84, 155] width 37 height 12
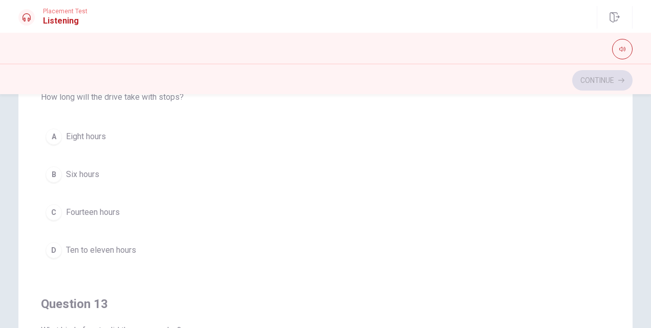
scroll to position [205, 0]
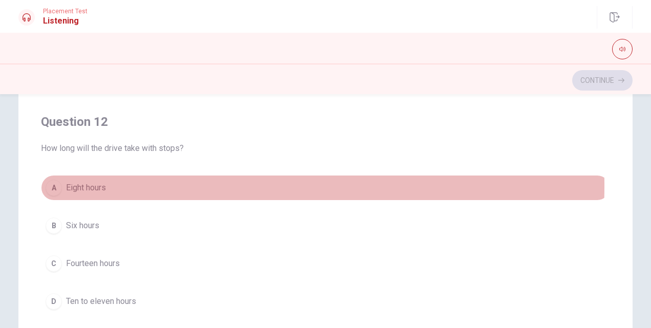
click at [76, 184] on span "Eight hours" at bounding box center [86, 188] width 40 height 12
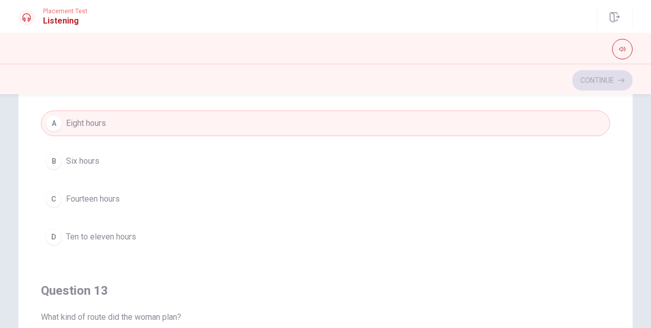
scroll to position [256, 0]
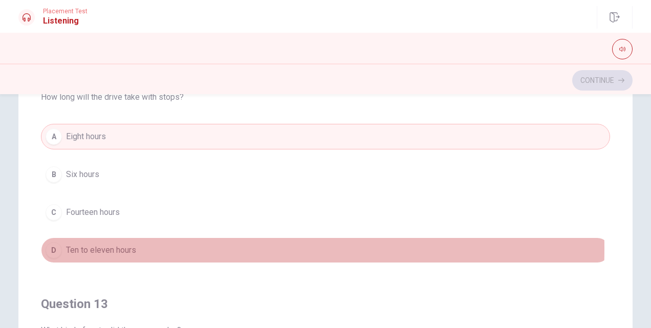
click at [112, 246] on span "Ten to eleven hours" at bounding box center [101, 250] width 70 height 12
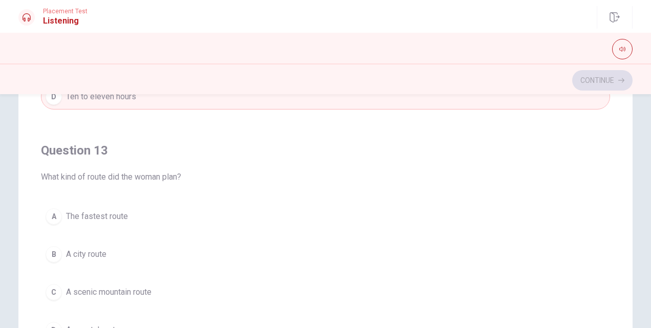
scroll to position [461, 0]
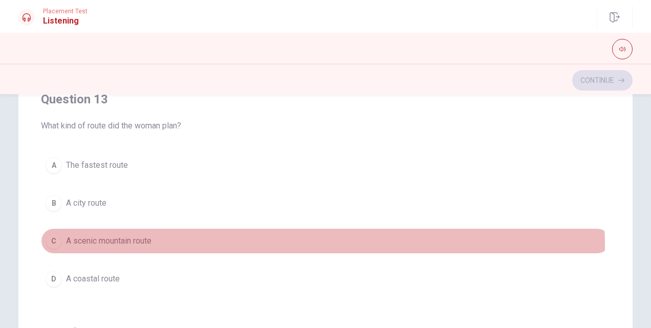
click at [138, 244] on button "C A scenic mountain route" at bounding box center [325, 241] width 569 height 26
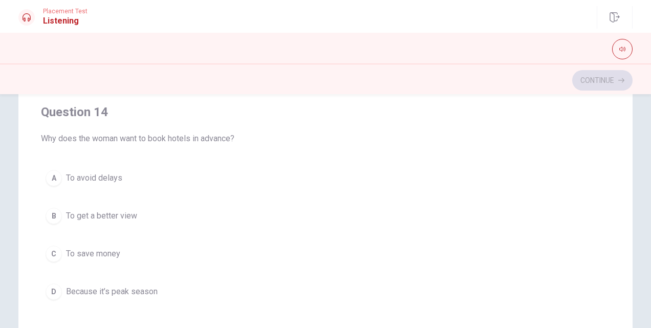
scroll to position [666, 0]
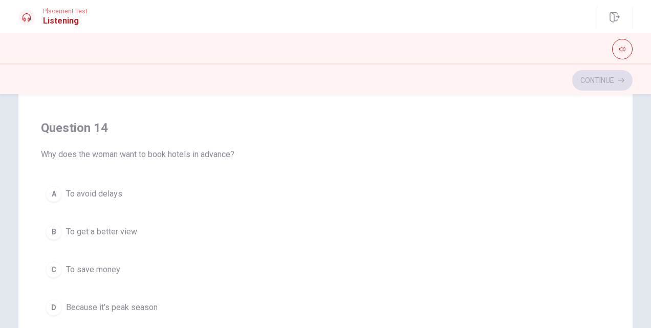
click at [116, 309] on button "D Because it’s peak season" at bounding box center [325, 308] width 569 height 26
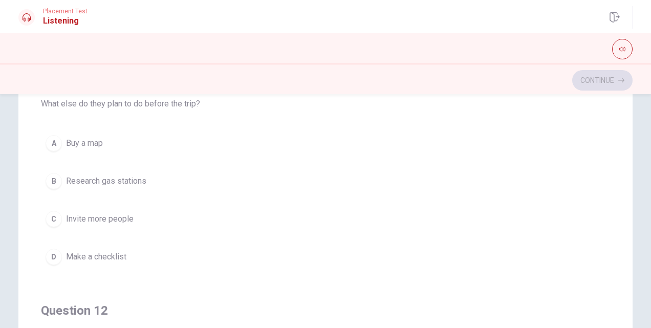
scroll to position [0, 0]
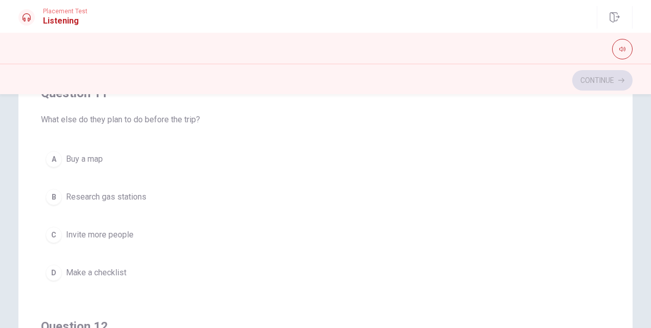
click at [88, 157] on span "Buy a map" at bounding box center [84, 159] width 37 height 12
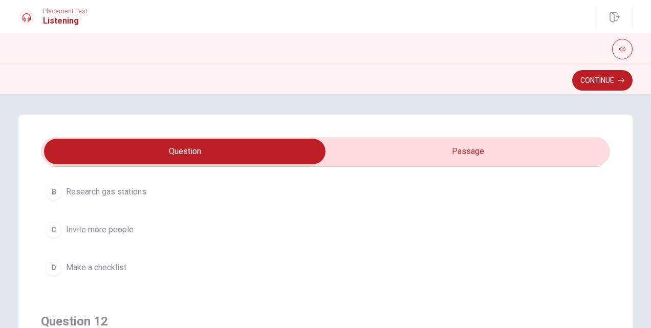
scroll to position [154, 0]
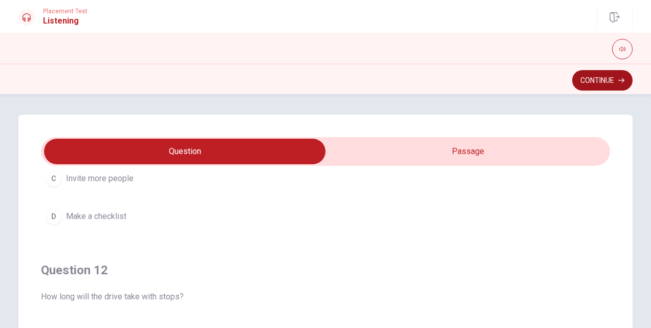
click at [597, 79] on button "Continue" at bounding box center [603, 80] width 60 height 20
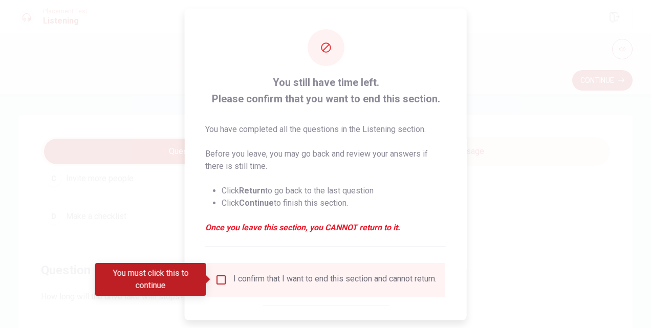
drag, startPoint x: 237, startPoint y: 278, endPoint x: 226, endPoint y: 280, distance: 10.9
click at [227, 280] on div "I confirm that I want to end this section and cannot return." at bounding box center [326, 279] width 222 height 12
click at [218, 281] on input "You must click this to continue" at bounding box center [221, 279] width 12 height 12
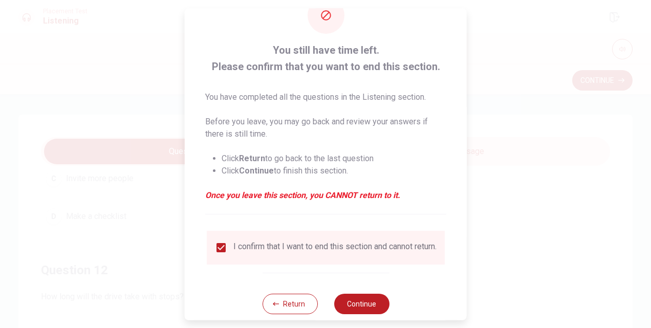
scroll to position [53, 0]
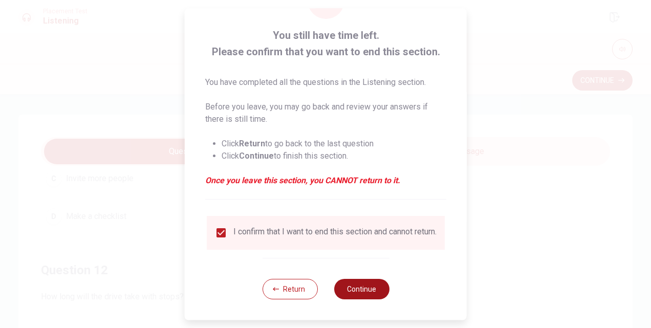
click at [351, 287] on button "Continue" at bounding box center [361, 289] width 55 height 20
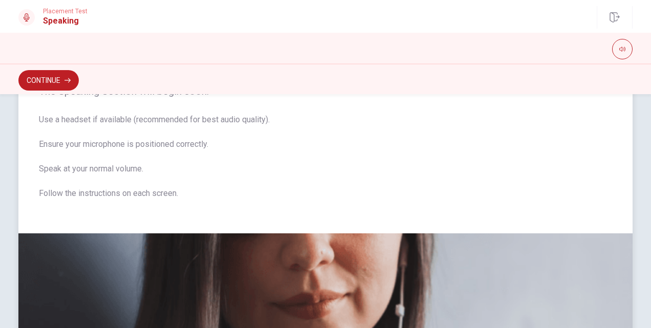
scroll to position [0, 0]
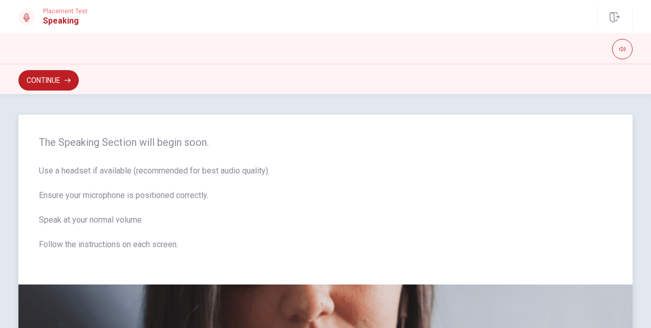
drag, startPoint x: 67, startPoint y: 176, endPoint x: 245, endPoint y: 184, distance: 178.4
click at [245, 184] on span "Use a headset if available (recommended for best audio quality). Ensure your mi…" at bounding box center [326, 214] width 574 height 98
click at [73, 81] on button "Continue" at bounding box center [48, 80] width 60 height 20
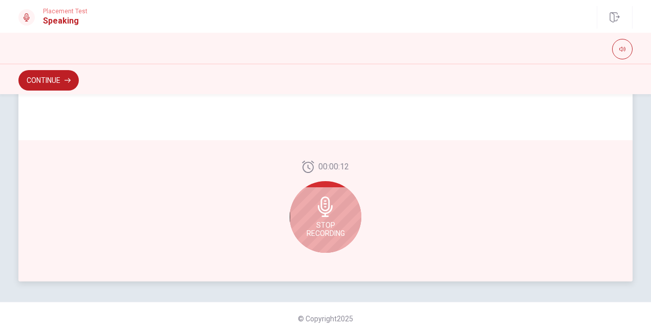
scroll to position [286, 0]
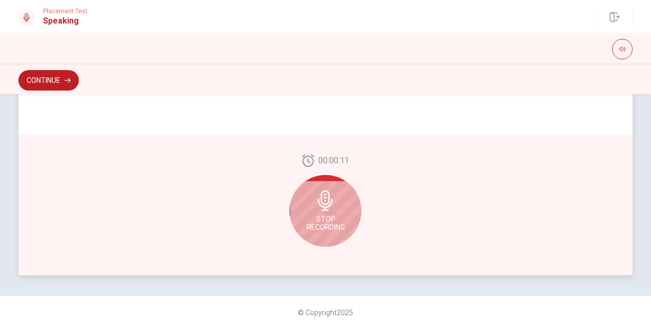
click at [318, 210] on div "Stop Recording" at bounding box center [326, 211] width 72 height 72
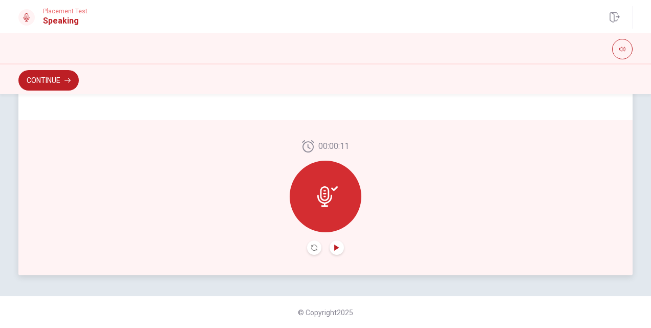
click at [337, 248] on icon "Play Audio" at bounding box center [337, 248] width 6 height 6
click at [317, 178] on div at bounding box center [326, 197] width 72 height 72
click at [311, 246] on icon "Record Again" at bounding box center [314, 248] width 6 height 6
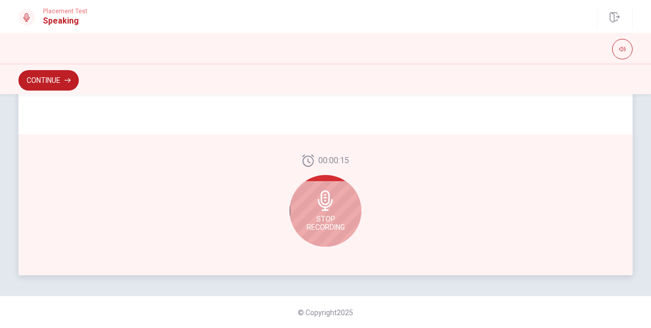
click at [321, 207] on icon at bounding box center [325, 201] width 15 height 20
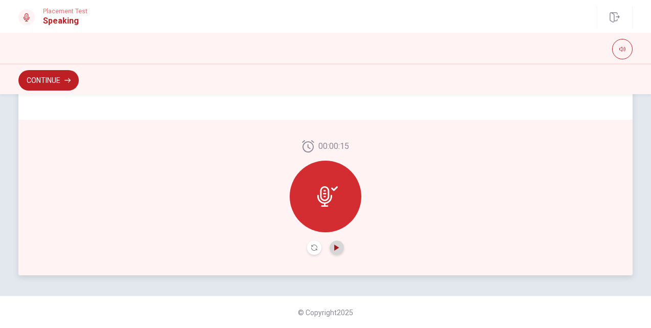
click at [334, 247] on icon "Play Audio" at bounding box center [336, 248] width 5 height 6
click at [307, 248] on button "Record Again" at bounding box center [314, 248] width 14 height 14
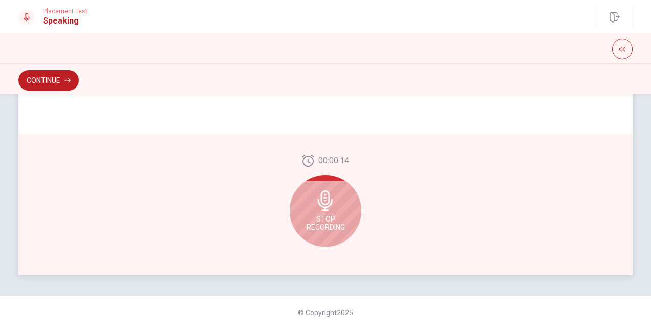
click at [325, 201] on icon at bounding box center [325, 201] width 20 height 20
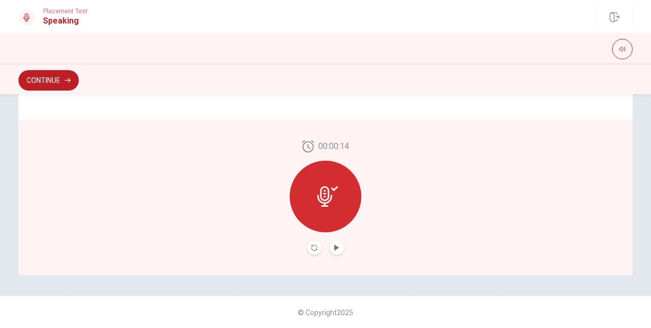
click at [315, 248] on button "Record Again" at bounding box center [314, 248] width 14 height 14
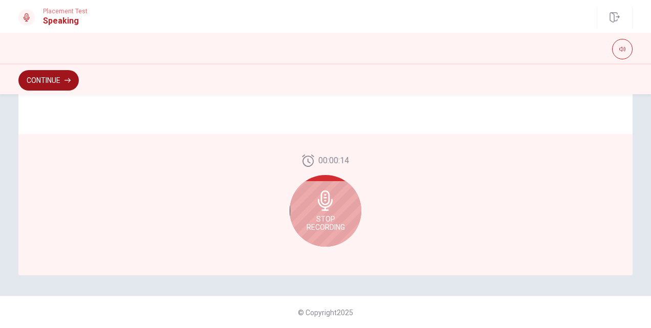
click at [54, 78] on button "Continue" at bounding box center [48, 80] width 60 height 20
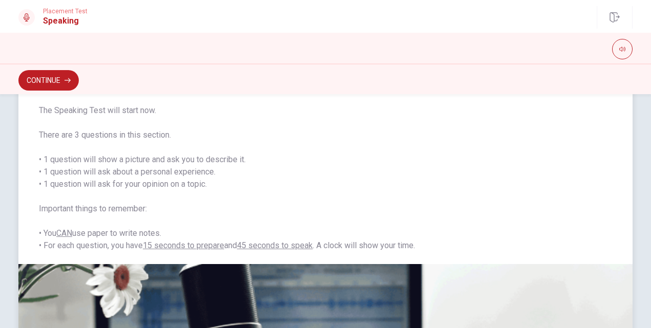
scroll to position [0, 0]
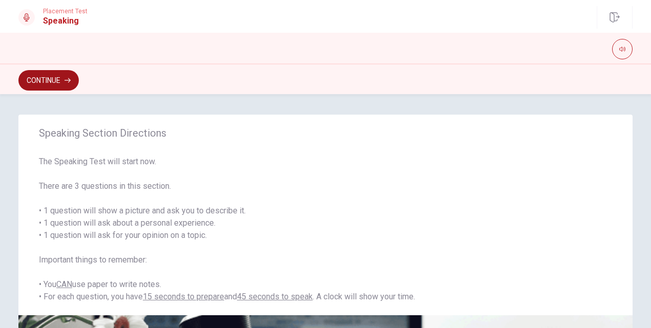
click at [61, 84] on button "Continue" at bounding box center [48, 80] width 60 height 20
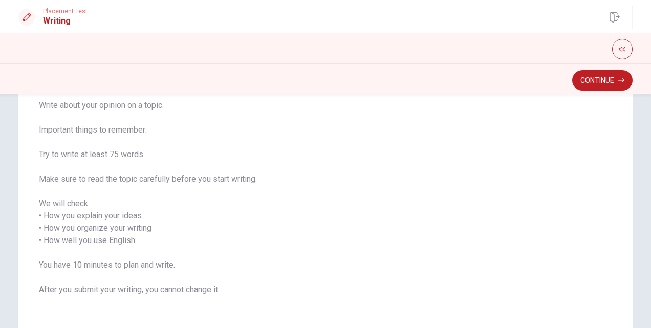
scroll to position [102, 0]
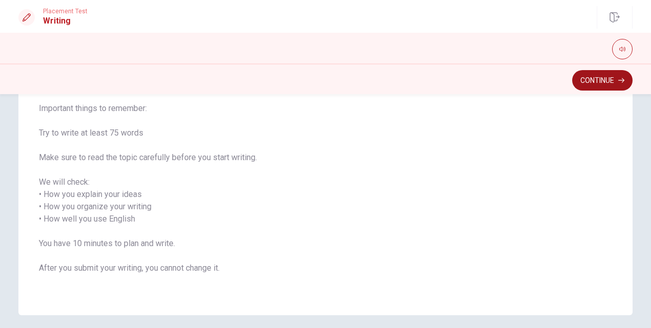
click at [604, 82] on button "Continue" at bounding box center [603, 80] width 60 height 20
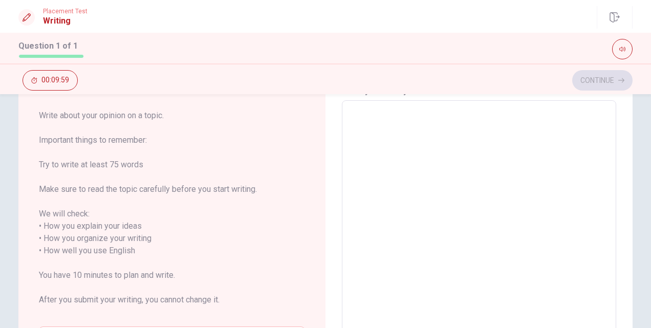
scroll to position [0, 0]
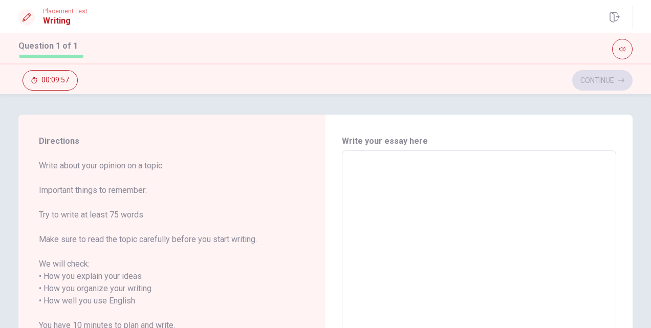
click at [387, 189] on textarea at bounding box center [479, 301] width 260 height 284
click at [380, 178] on textarea at bounding box center [479, 301] width 260 height 284
type textarea "I"
type textarea "x"
type textarea "I"
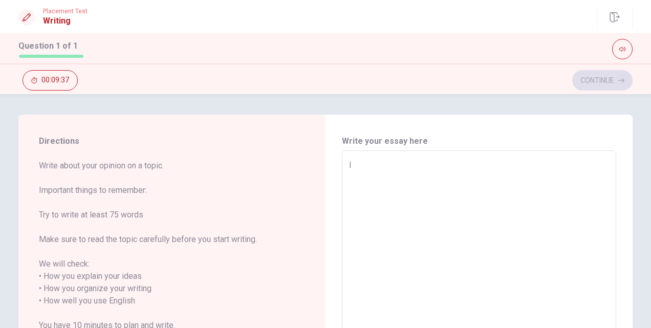
type textarea "x"
type textarea "I a"
type textarea "x"
type textarea "I am"
type textarea "x"
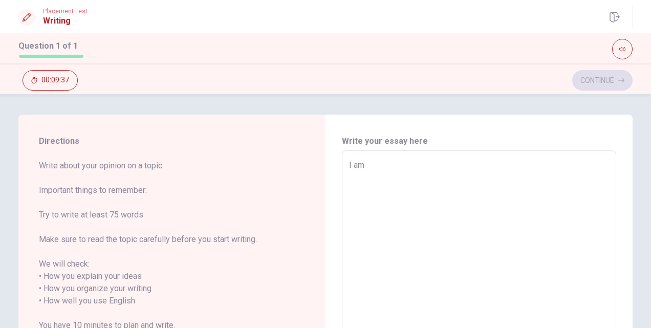
type textarea "I am"
type textarea "x"
type textarea "I am c"
type textarea "x"
type textarea "I am cu"
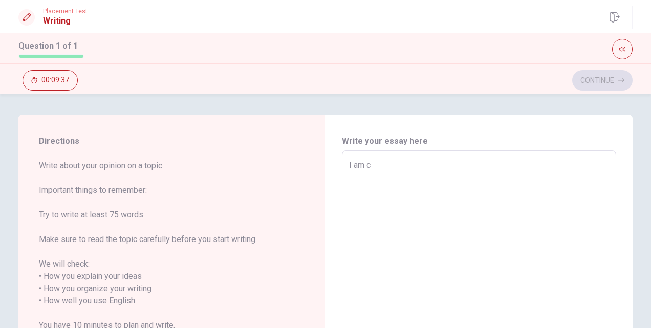
type textarea "x"
type textarea "I am cur"
type textarea "x"
type textarea "I am curr"
type textarea "x"
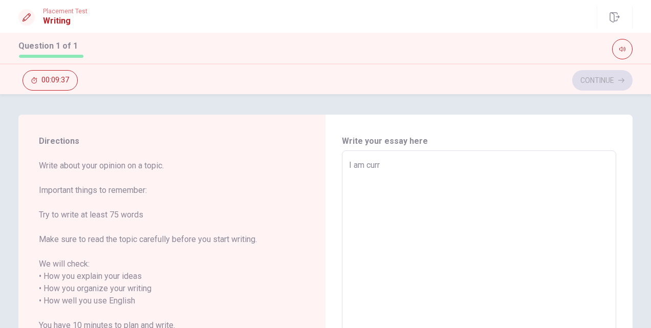
type textarea "I am curre"
type textarea "x"
type textarea "I am curren"
type textarea "x"
type textarea "I am current"
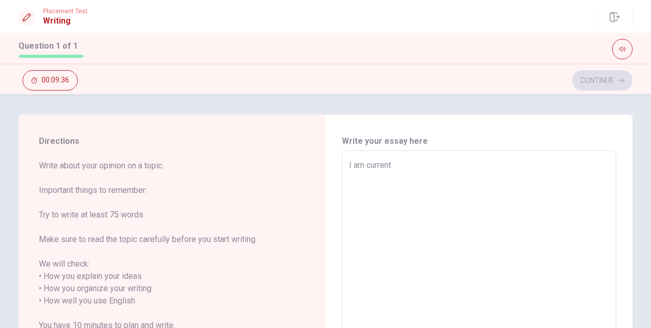
type textarea "x"
type textarea "I am currentl"
type textarea "x"
type textarea "I am currently"
type textarea "x"
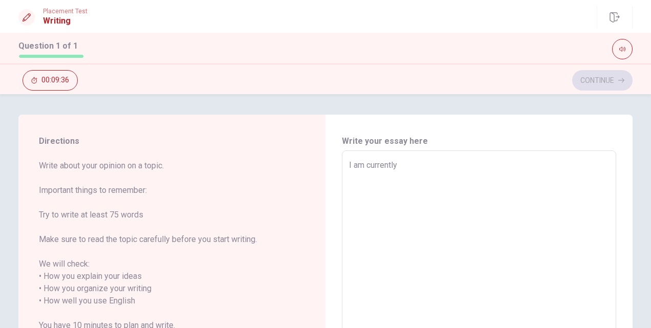
type textarea "I am currently"
type textarea "x"
type textarea "I am currently w"
type textarea "x"
type textarea "I am currently wo"
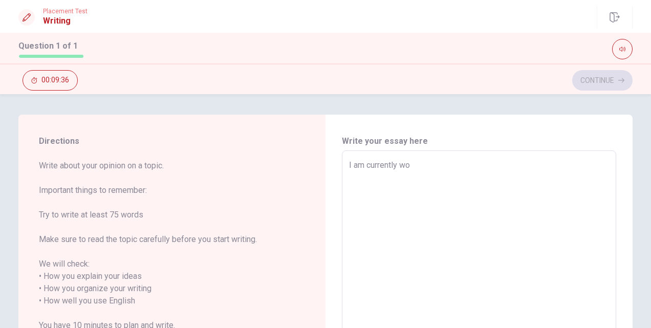
type textarea "x"
type textarea "I am currently wor"
type textarea "x"
type textarea "I am currently work"
type textarea "x"
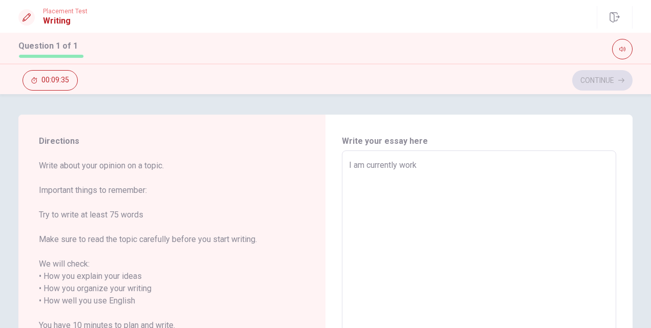
type textarea "I am currently worki"
type textarea "x"
type textarea "I am currently workin"
type textarea "x"
type textarea "I am currently working"
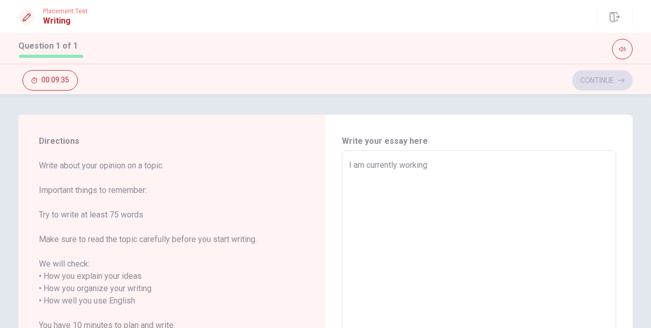
type textarea "x"
type textarea "I am currently working"
type textarea "x"
type textarea "I am currently working w"
type textarea "x"
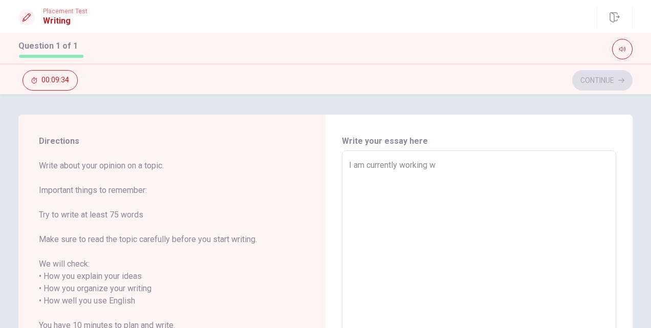
type textarea "I am currently working"
type textarea "x"
type textarea "I am currently working f"
type textarea "x"
type textarea "I am currently working fo"
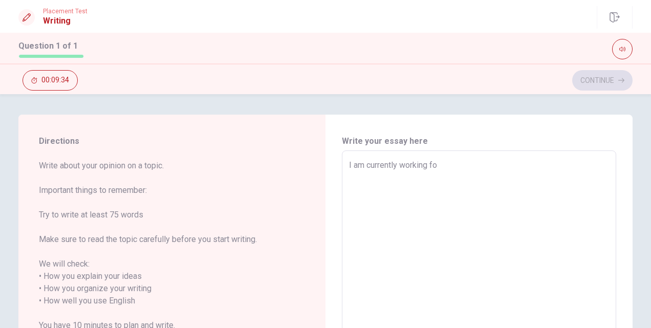
type textarea "x"
type textarea "I am currently working for"
type textarea "x"
type textarea "I am currently working for"
type textarea "x"
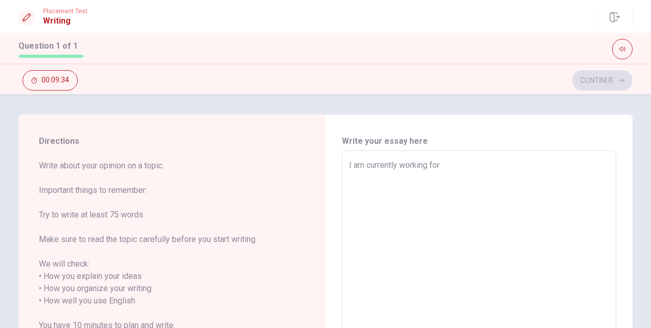
type textarea "I am currently working for a"
type textarea "x"
type textarea "I am currently working for a"
type textarea "x"
type textarea "I am currently working for a O"
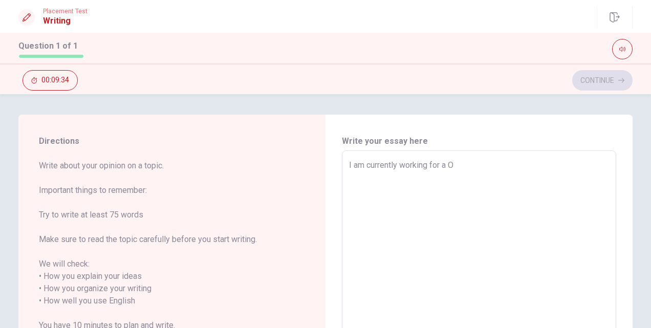
type textarea "x"
type textarea "I am currently working for a Of"
type textarea "x"
type textarea "I am currently working for a Off"
type textarea "x"
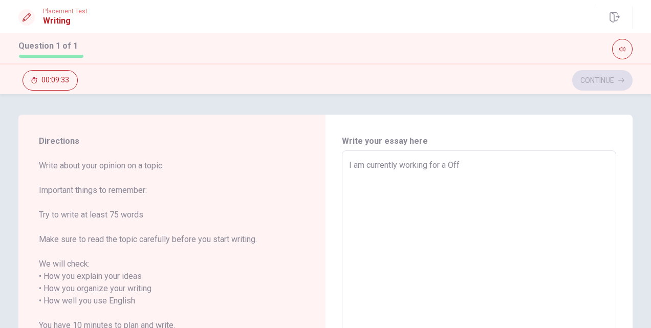
type textarea "I am currently working for a Offs"
type textarea "x"
type textarea "I am currently working for a Offsh"
type textarea "x"
type textarea "I am currently working for a Offsho"
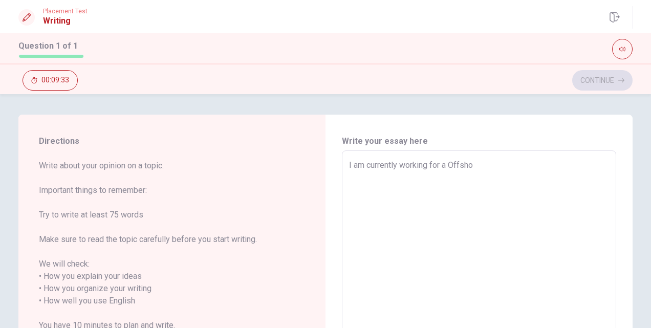
type textarea "x"
type textarea "I am currently working for a Offshor"
type textarea "x"
type textarea "I am currently working for a Offshore"
type textarea "x"
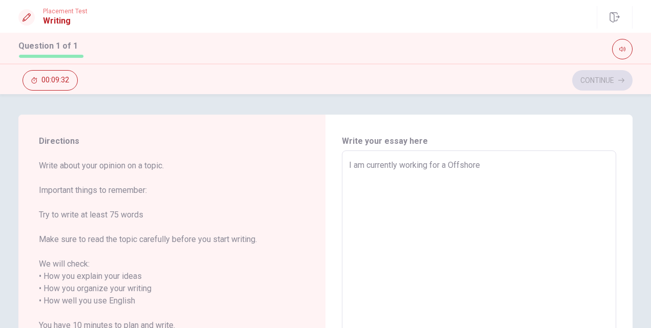
type textarea "I am currently working for a Offshore"
type textarea "x"
type textarea "I am currently working for a Offshore c"
type textarea "x"
type textarea "I am currently working for a Offshore co"
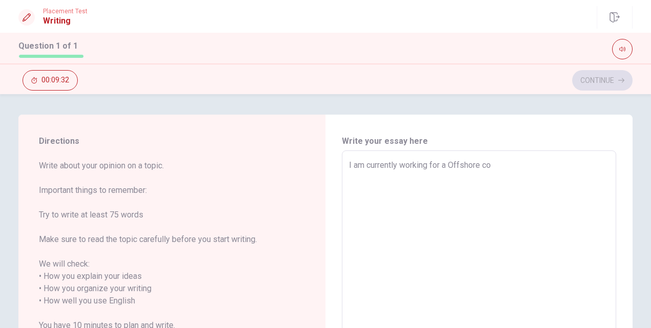
type textarea "x"
type textarea "I am currently working for a Offshore com"
type textarea "x"
type textarea "I am currently working for a Offshore comp"
type textarea "x"
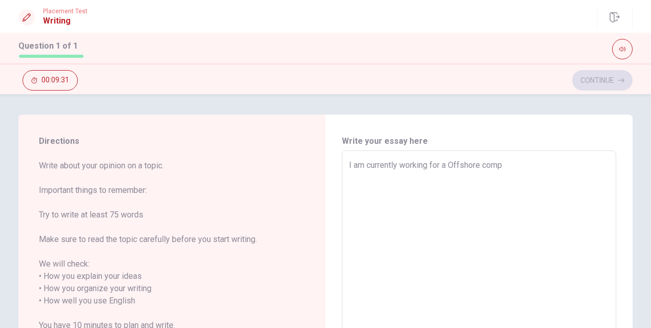
type textarea "I am currently working for a Offshore compa"
type textarea "x"
type textarea "I am currently working for a Offshore compan"
type textarea "x"
type textarea "I am currently working for a Offshore company"
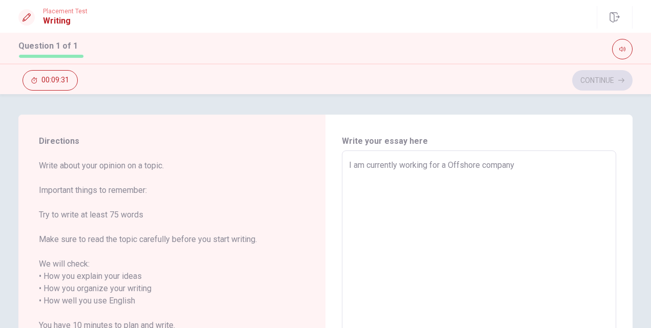
type textarea "x"
type textarea "I am currently working for a Offshore company"
type textarea "x"
type textarea "I am currently working for a Offshore company ("
type textarea "x"
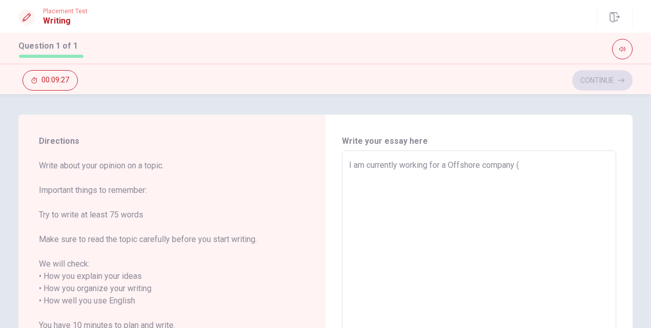
type textarea "I am currently working for a Offshore company (T"
type textarea "x"
type textarea "I am currently working for a Offshore company (Te"
type textarea "x"
type textarea "I am currently working for a Offshore company (Tec"
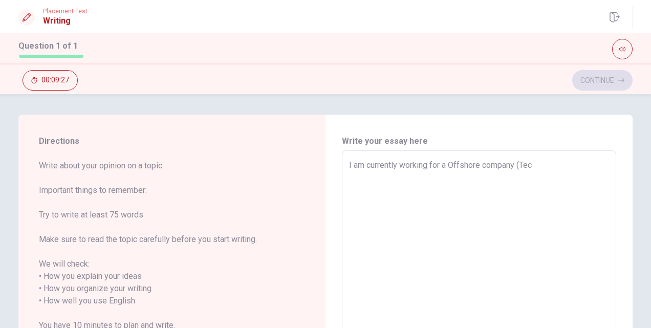
type textarea "x"
type textarea "I am currently working for a Offshore company (Tech"
type textarea "x"
type textarea "I am currently working for a Offshore company (Techn"
type textarea "x"
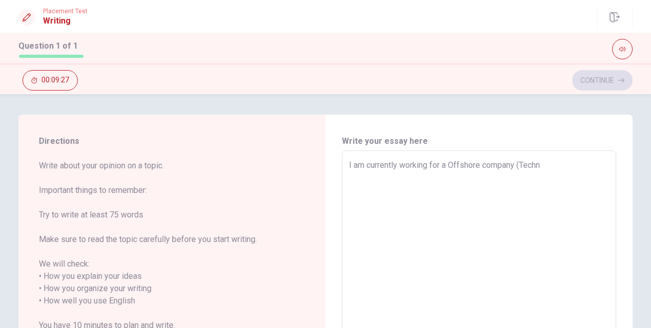
type textarea "I am currently working for a Offshore company (Techni"
type textarea "x"
type textarea "I am currently working for a Offshore company (Technip"
type textarea "x"
type textarea "I am currently working for a Offshore company (TechnipF"
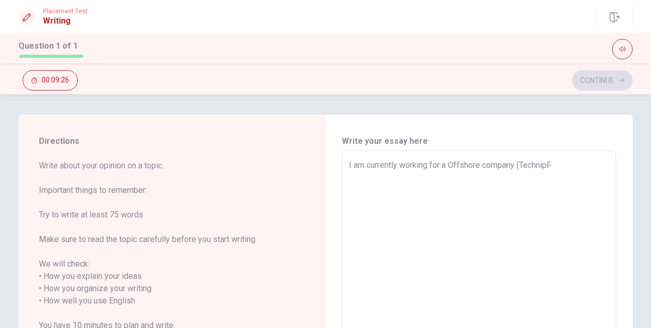
type textarea "x"
type textarea "I am currently working for a Offshore company (TechnipFM"
type textarea "x"
type textarea "I am currently working for a Offshore company (TechnipFMC"
type textarea "x"
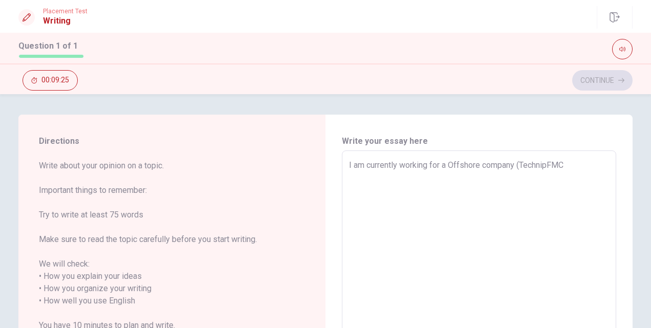
type textarea "I am currently working for a Offshore company (TechnipFMC)"
type textarea "x"
type textarea "I am currently working for a Offshore company (TechnipFMC)"
type textarea "x"
type textarea "I am currently working for a Offshore company (TechnipFMC) a"
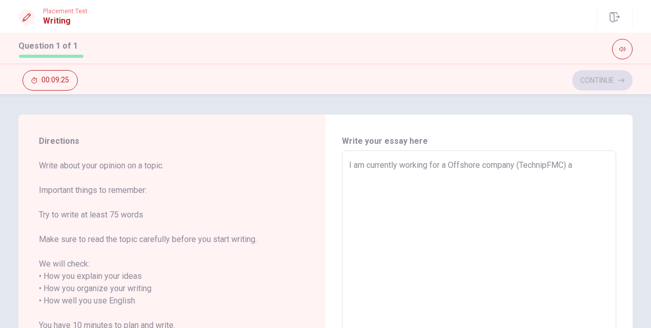
type textarea "x"
type textarea "I am currently working for a Offshore company (TechnipFMC) as"
type textarea "x"
type textarea "I am currently working for a Offshore company (TechnipFMC) as"
type textarea "x"
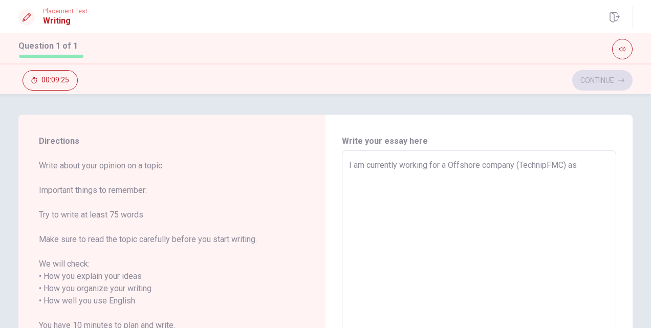
type textarea "I am currently working for a Offshore company (TechnipFMC) as a"
type textarea "x"
type textarea "I am currently working for a Offshore company (TechnipFMC) as a"
type textarea "x"
type textarea "I am currently working for a Offshore company (TechnipFMC) as a P"
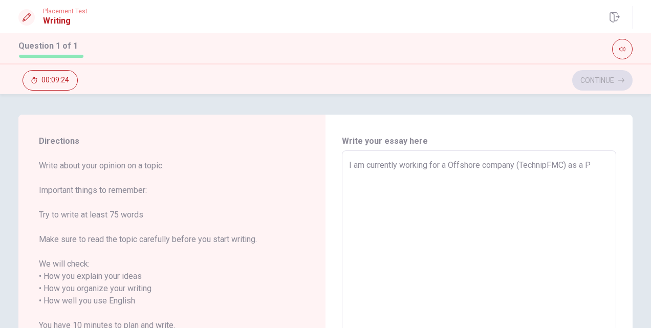
type textarea "x"
type textarea "I am currently working for a Offshore company (TechnipFMC) as a"
type textarea "x"
type textarea "I am currently working for a Offshore company (TechnipFMC) as a C"
type textarea "x"
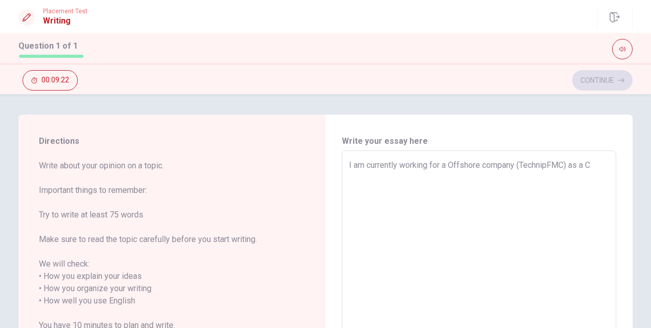
type textarea "I am currently working for a Offshore company (TechnipFMC) as a Ca"
type textarea "x"
type textarea "I am currently working for a Offshore company (TechnipFMC) as a Cat"
type textarea "x"
type textarea "I am currently working for a Offshore company (TechnipFMC) as a Cate"
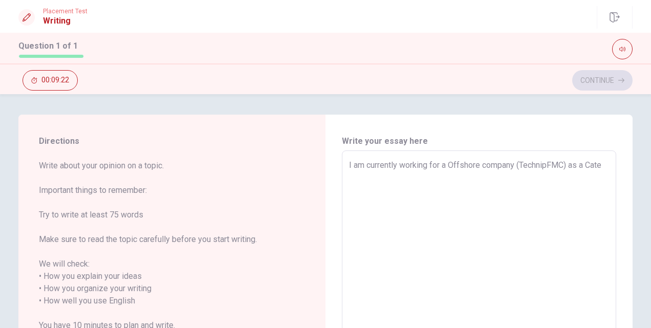
type textarea "x"
type textarea "I am currently working for a Offshore company (TechnipFMC) as a Categ"
type textarea "x"
type textarea "I am currently working for a Offshore company (TechnipFMC) as a Catego"
type textarea "x"
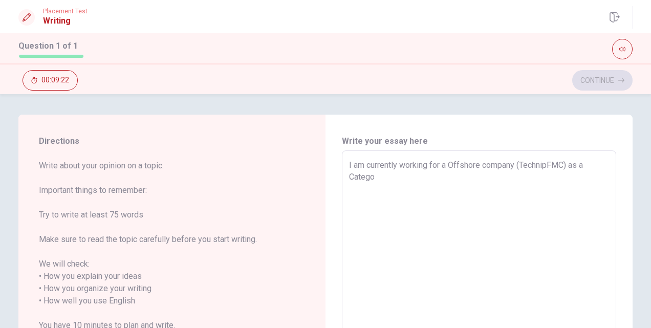
type textarea "I am currently working for a Offshore company (TechnipFMC) as a Categor"
type textarea "x"
type textarea "I am currently working for a Offshore company (TechnipFMC) as a Category"
type textarea "x"
type textarea "I am currently working for a Offshore company (TechnipFMC) as a Category"
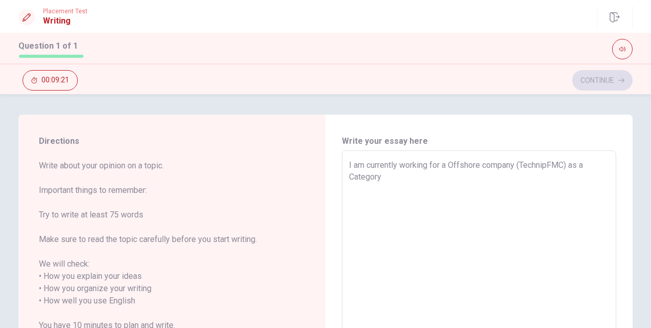
type textarea "x"
type textarea "I am currently working for a Offshore company (TechnipFMC) as a Category L"
type textarea "x"
type textarea "I am currently working for a Offshore company (TechnipFMC) as a Category Le"
type textarea "x"
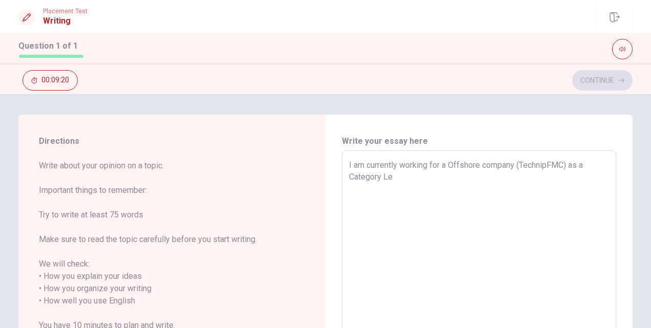
type textarea "I am currently working for a Offshore company (TechnipFMC) as a Category Led"
type textarea "x"
type textarea "I am currently working for a Offshore company (TechnipFMC) as a Category Le"
type textarea "x"
type textarea "I am currently working for a Offshore company (TechnipFMC) as a Category Lea"
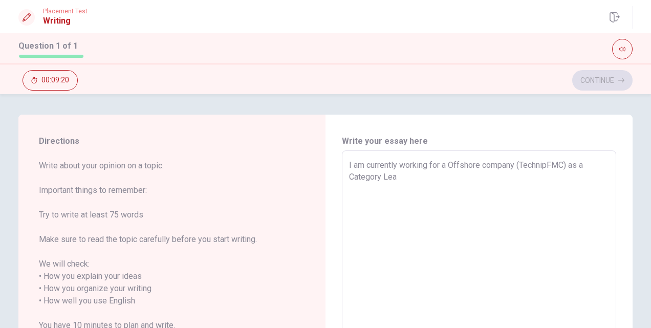
type textarea "x"
type textarea "I am currently working for a Offshore company (TechnipFMC) as a Category Lead"
type textarea "x"
type textarea "I am currently working for a Offshore company (TechnipFMC) as a Category Lead,"
type textarea "x"
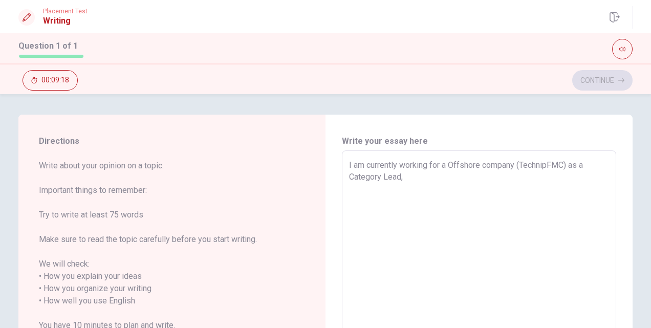
type textarea "I am currently working for a Offshore company (TechnipFMC) as a Category Lead,"
type textarea "x"
type textarea "I am currently working for a Offshore company (TechnipFMC) as a Category Lead, a"
type textarea "x"
type textarea "I am currently working for a Offshore company (TechnipFMC) as a Category Lead, a"
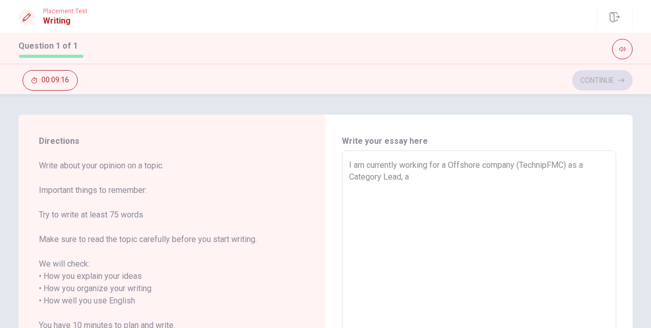
type textarea "x"
type textarea "I am currently working for a Offshore company (TechnipFMC) as a Category Lead, …"
type textarea "x"
type textarea "I am currently working for a Offshore company (TechnipFMC) as a Category Lead, …"
type textarea "x"
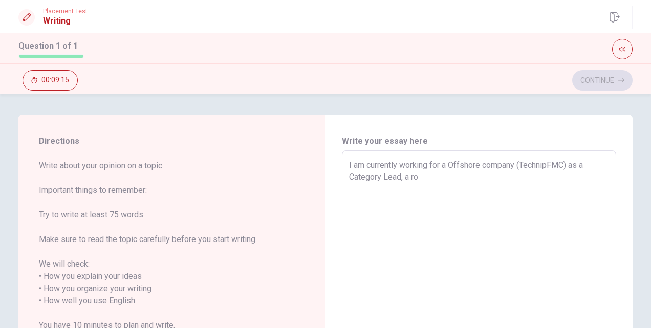
type textarea "I am currently working for a Offshore company (TechnipFMC) as a Category Lead, …"
type textarea "x"
type textarea "I am currently working for a Offshore company (TechnipFMC) as a Category Lead, …"
type textarea "x"
type textarea "I am currently working for a Offshore company (TechnipFMC) as a Category Lead, …"
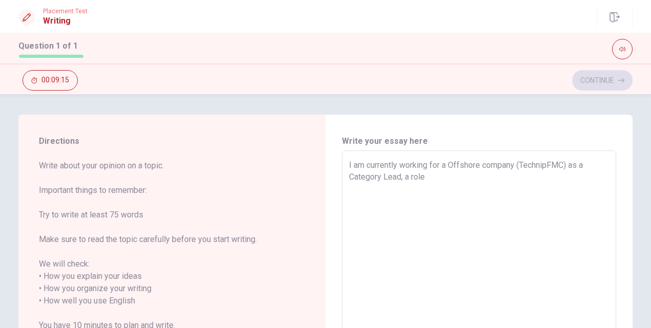
type textarea "x"
type textarea "I am currently working for a Offshore company (TechnipFMC) as a Category Lead, …"
type textarea "x"
type textarea "I am currently working for a Offshore company (TechnipFMC) as a Category Lead, …"
type textarea "x"
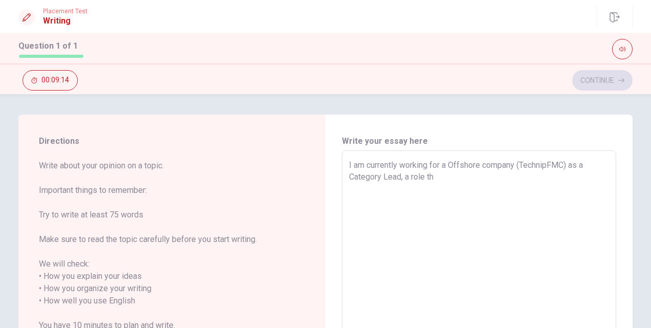
type textarea "I am currently working for a Offshore company (TechnipFMC) as a Category Lead, …"
type textarea "x"
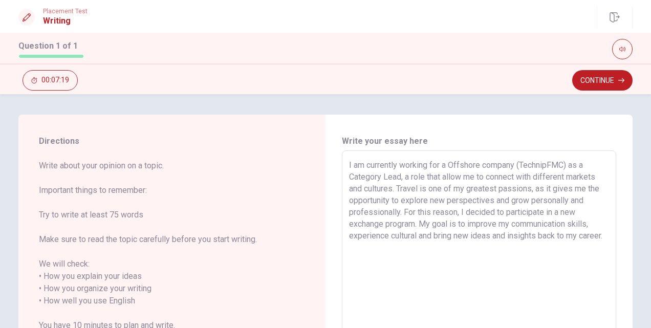
click at [345, 164] on div "I am currently working for a Offshore company (TechnipFMC) as a Category Lead, …" at bounding box center [479, 301] width 274 height 301
click at [363, 181] on textarea "I am currently working for a Offshore company (TechnipFMC) as a Category Lead, …" at bounding box center [479, 301] width 260 height 284
click at [345, 164] on div "I am currently working for a Offshore company (TechnipFMC) as a Category Lead, …" at bounding box center [479, 301] width 274 height 301
drag, startPoint x: 376, startPoint y: 251, endPoint x: 339, endPoint y: 163, distance: 95.5
click at [342, 163] on div "I am currently working for a Offshore company (TechnipFMC) as a Category Lead, …" at bounding box center [479, 301] width 274 height 301
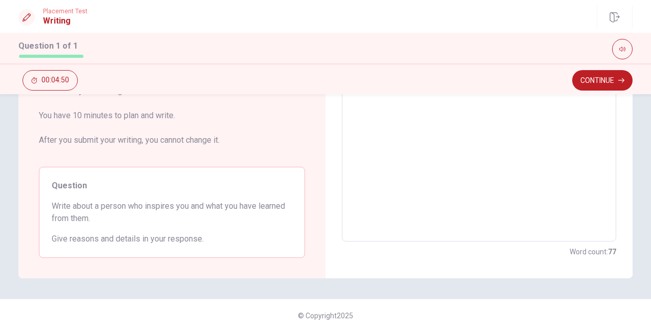
scroll to position [213, 0]
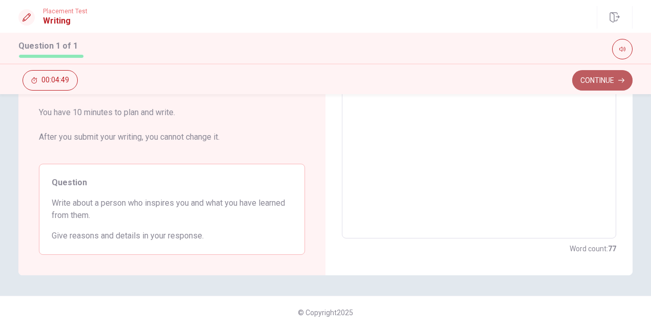
click at [588, 87] on button "Continue" at bounding box center [603, 80] width 60 height 20
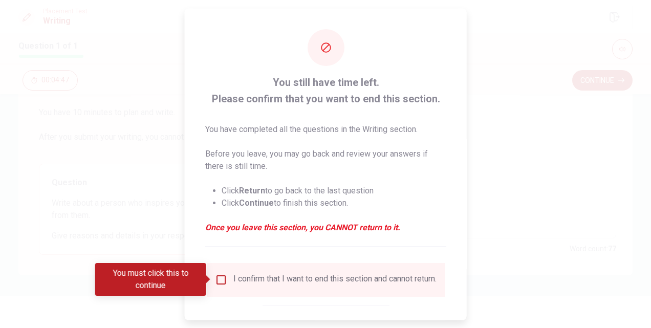
click at [222, 277] on input "You must click this to continue" at bounding box center [221, 279] width 12 height 12
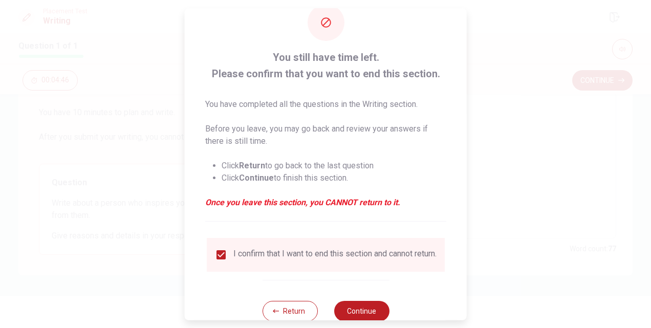
scroll to position [53, 0]
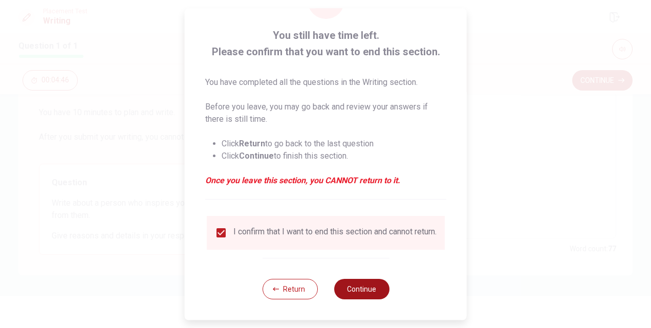
click at [351, 286] on button "Continue" at bounding box center [361, 289] width 55 height 20
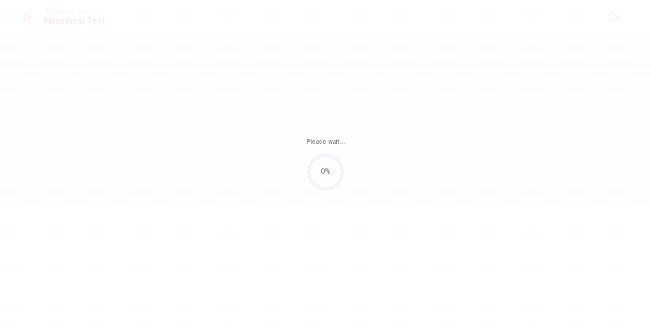
scroll to position [0, 0]
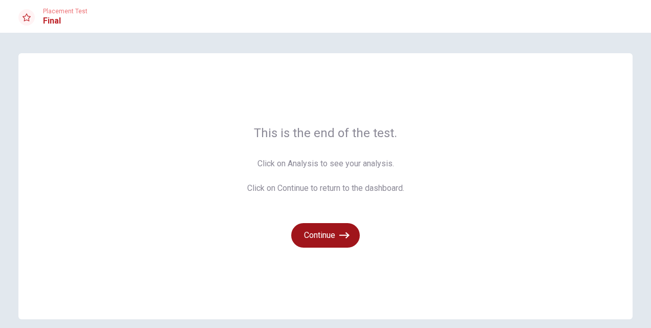
click at [340, 235] on icon "button" at bounding box center [345, 235] width 10 height 6
